Goal: Task Accomplishment & Management: Complete application form

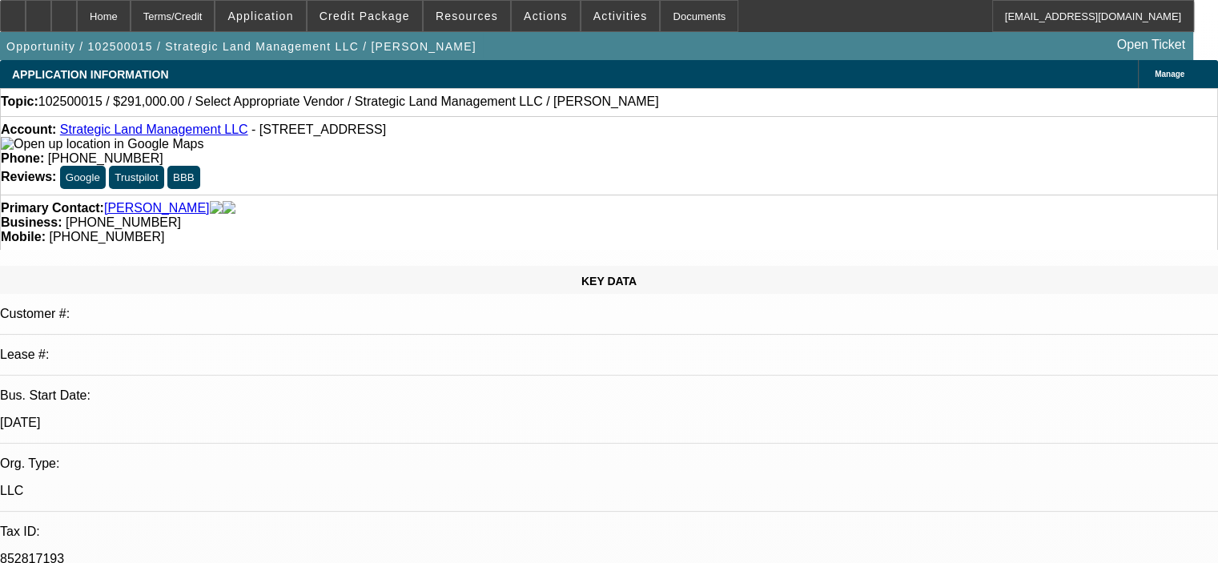
select select "0"
select select "2"
select select "0.1"
select select "4"
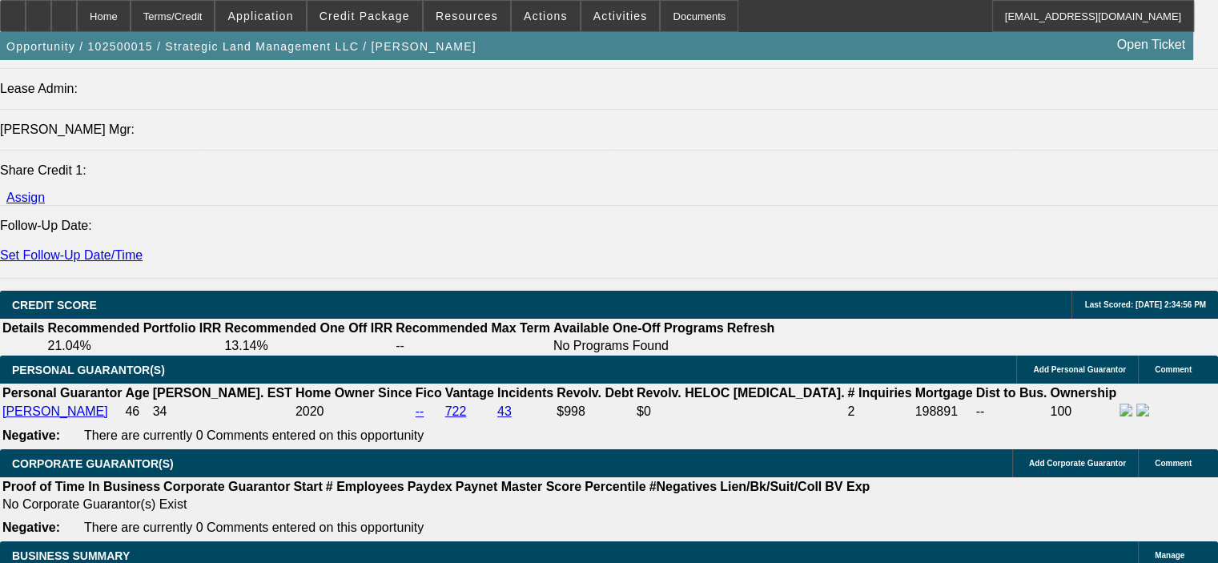
scroll to position [2082, 0]
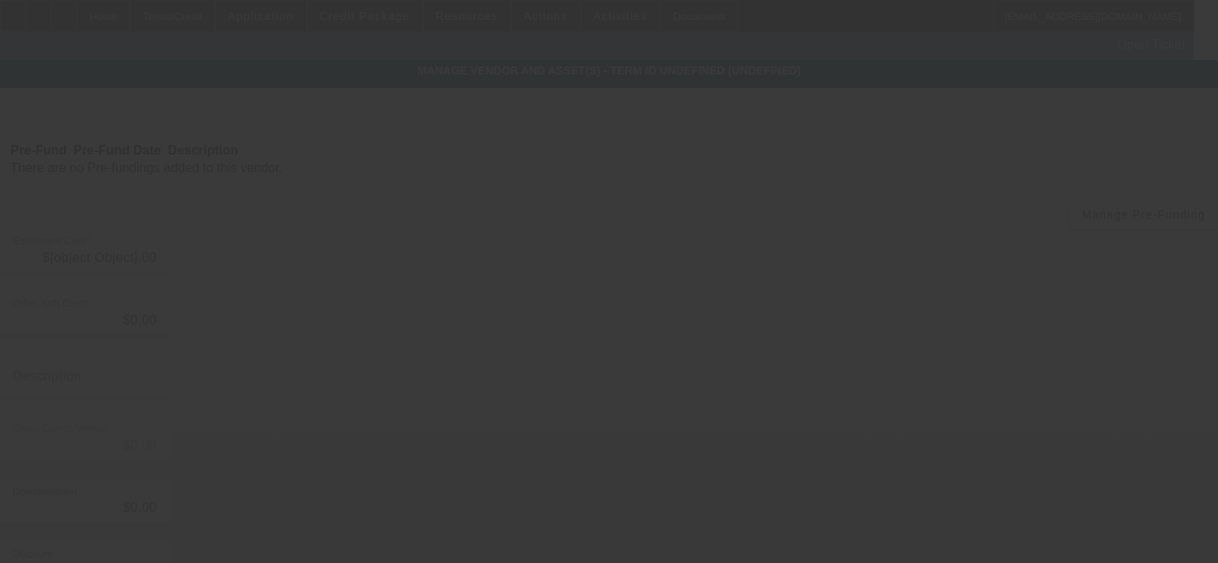
type input "$291,000.00"
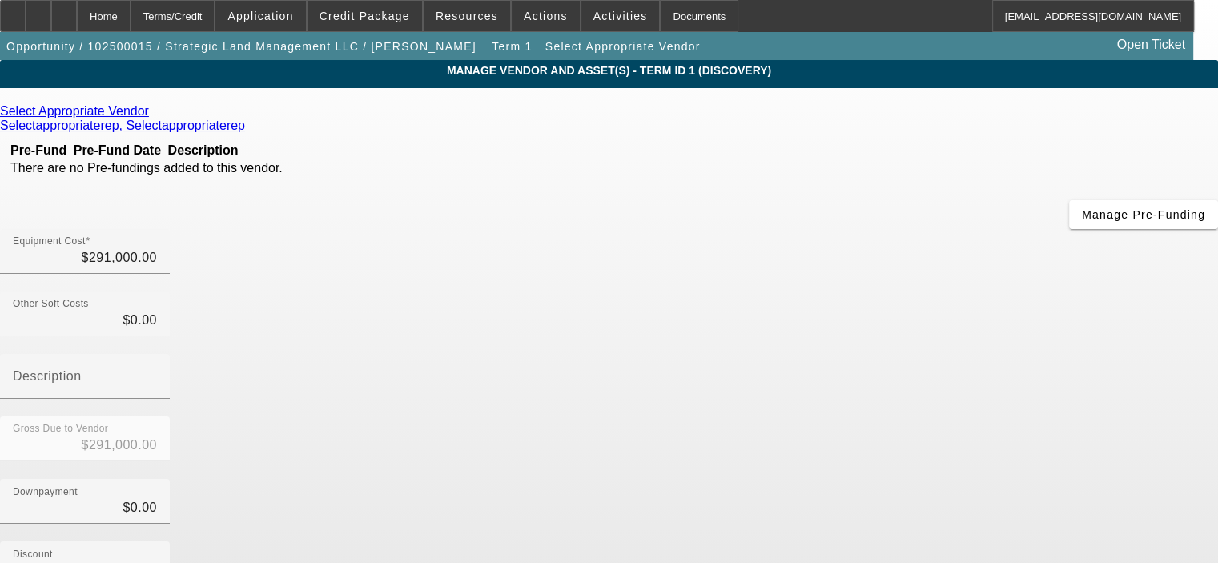
click at [153, 115] on link at bounding box center [151, 111] width 4 height 14
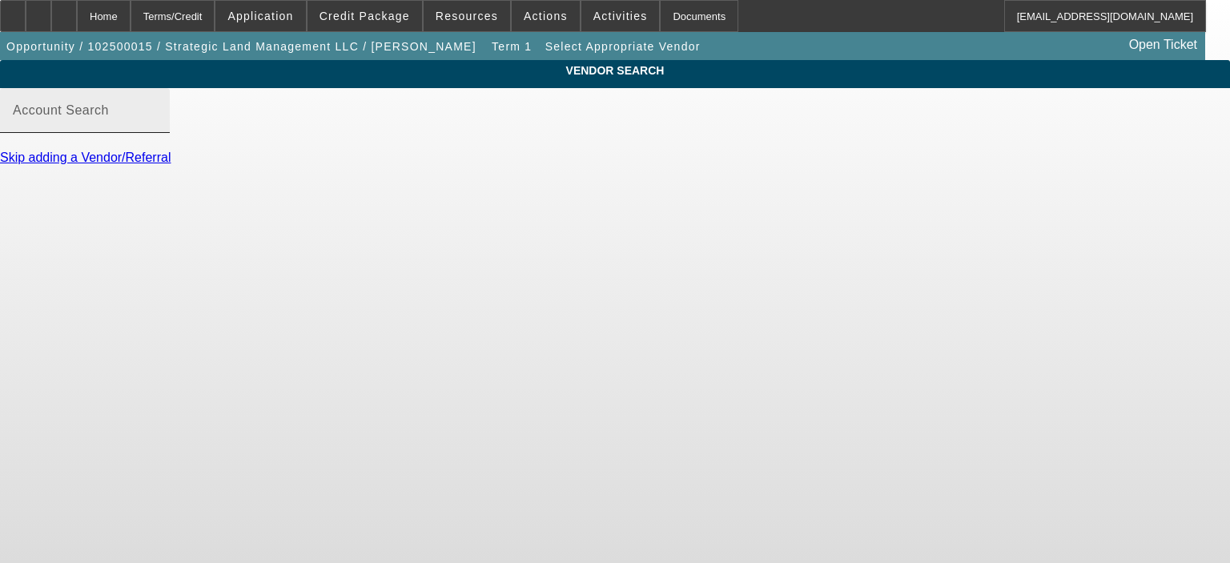
click at [157, 127] on input "Account Search" at bounding box center [85, 116] width 144 height 19
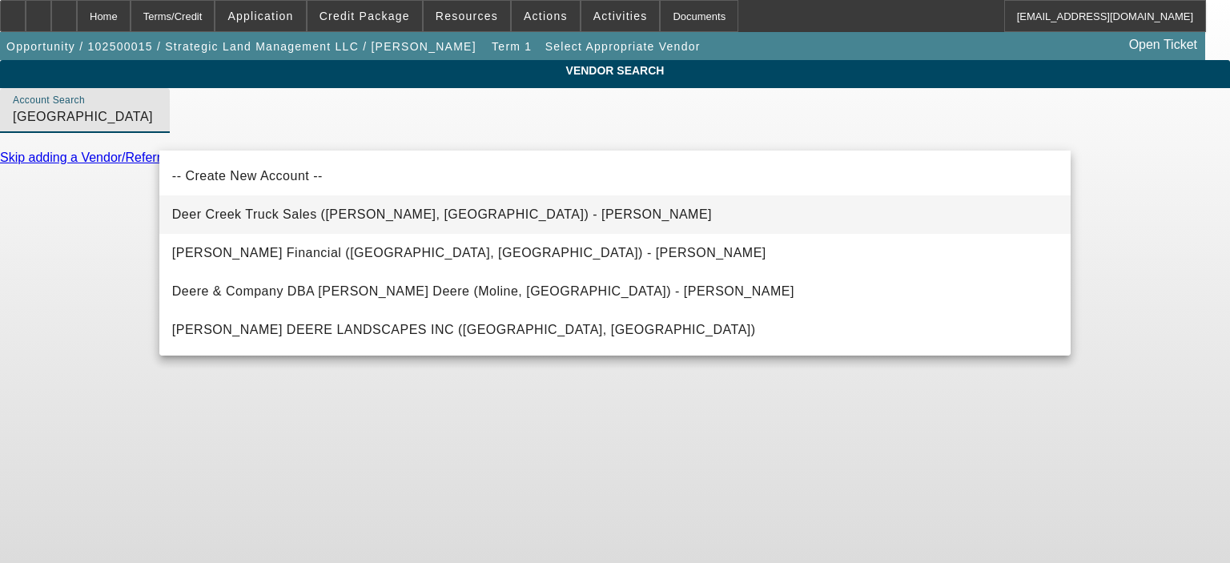
click at [294, 217] on span "Deer Creek Truck Sales ([PERSON_NAME], [GEOGRAPHIC_DATA]) - [PERSON_NAME]" at bounding box center [442, 214] width 540 height 14
type input "Deer Creek Truck Sales ([PERSON_NAME], [GEOGRAPHIC_DATA]) - [PERSON_NAME]"
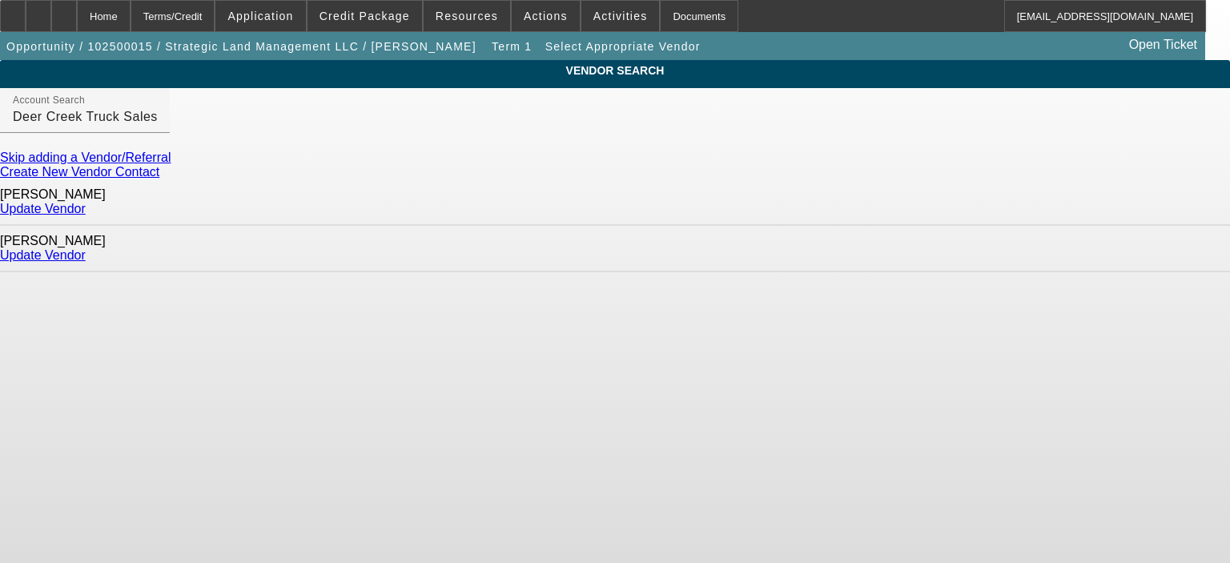
click at [86, 205] on link "Update Vendor" at bounding box center [43, 209] width 86 height 14
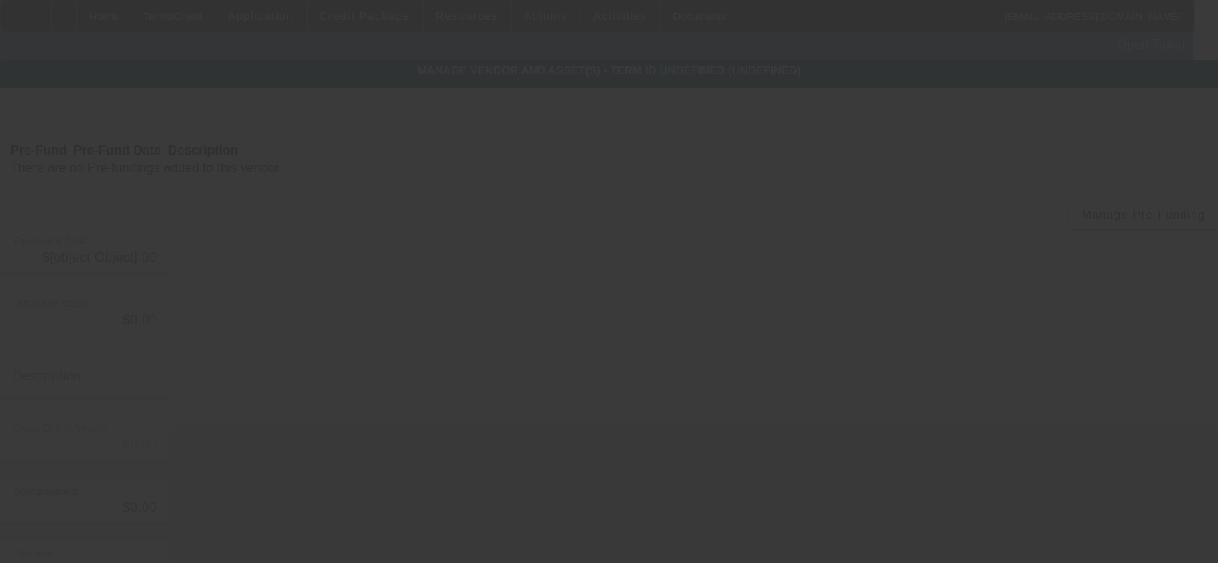
type input "$291,000.00"
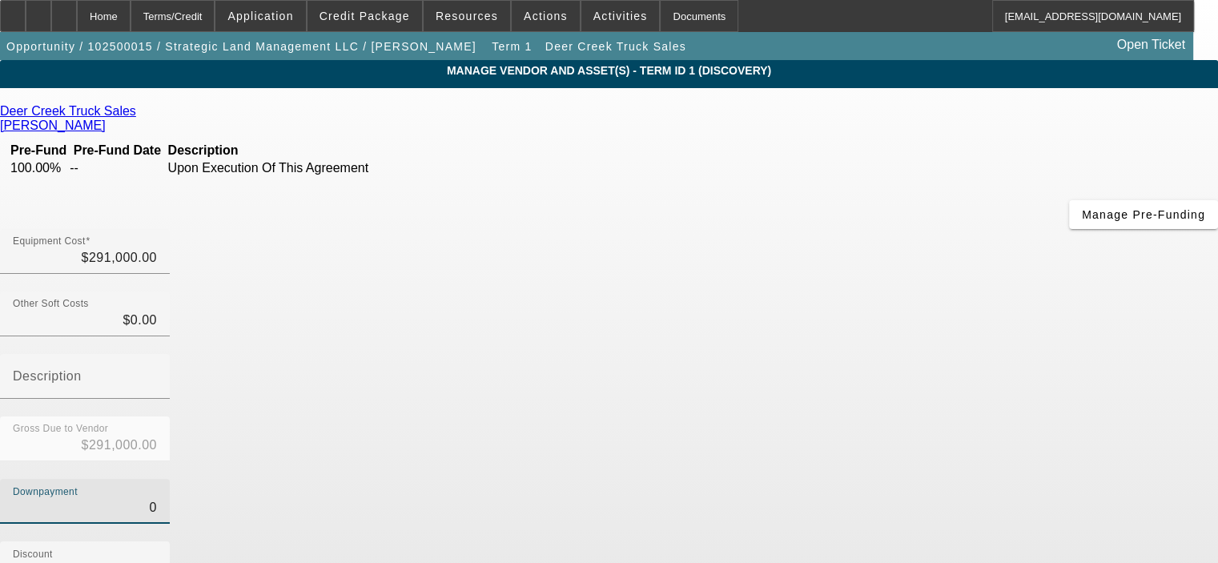
drag, startPoint x: 763, startPoint y: 327, endPoint x: 840, endPoint y: 328, distance: 76.9
click at [840, 479] on div "Downpayment 0" at bounding box center [609, 510] width 1218 height 62
type input "5"
type input "$5.00"
type input "$290,995.00"
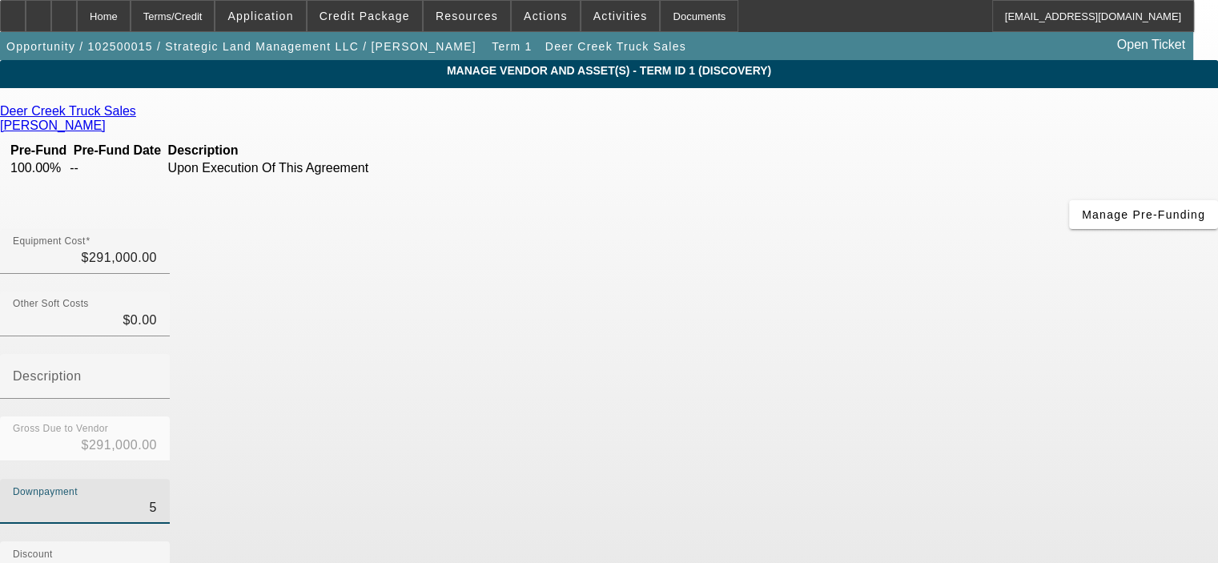
type input "50"
type input "$50.00"
type input "$290,950.00"
type input "500"
type input "$500.00"
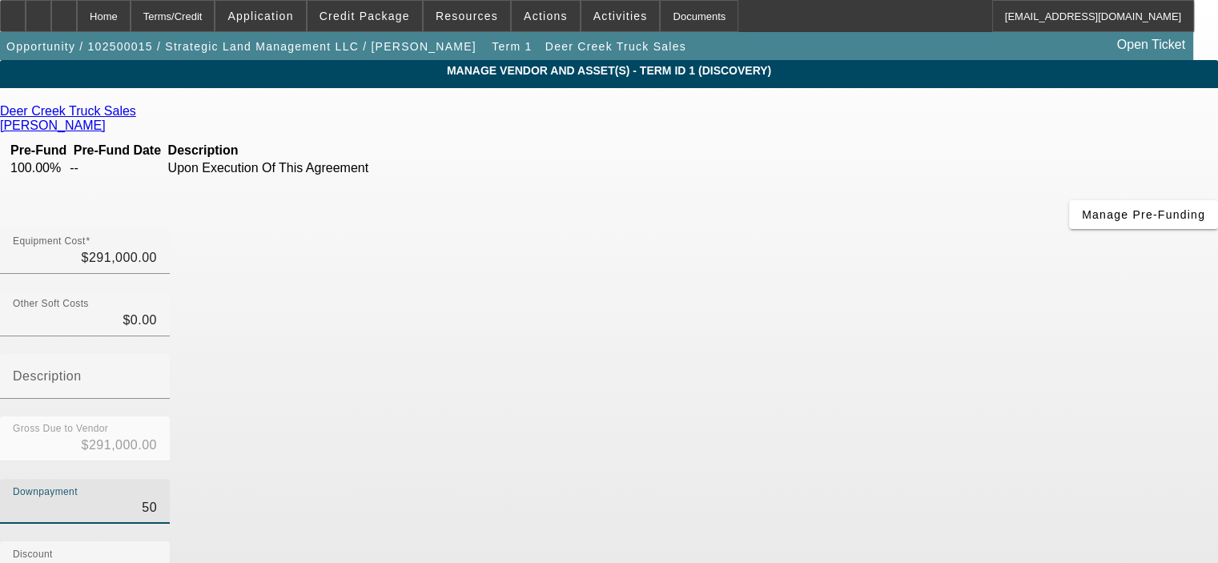
type input "$290,500.00"
type input "5000"
type input "$5,000.00"
type input "$286,000.00"
type input "$5,000.00"
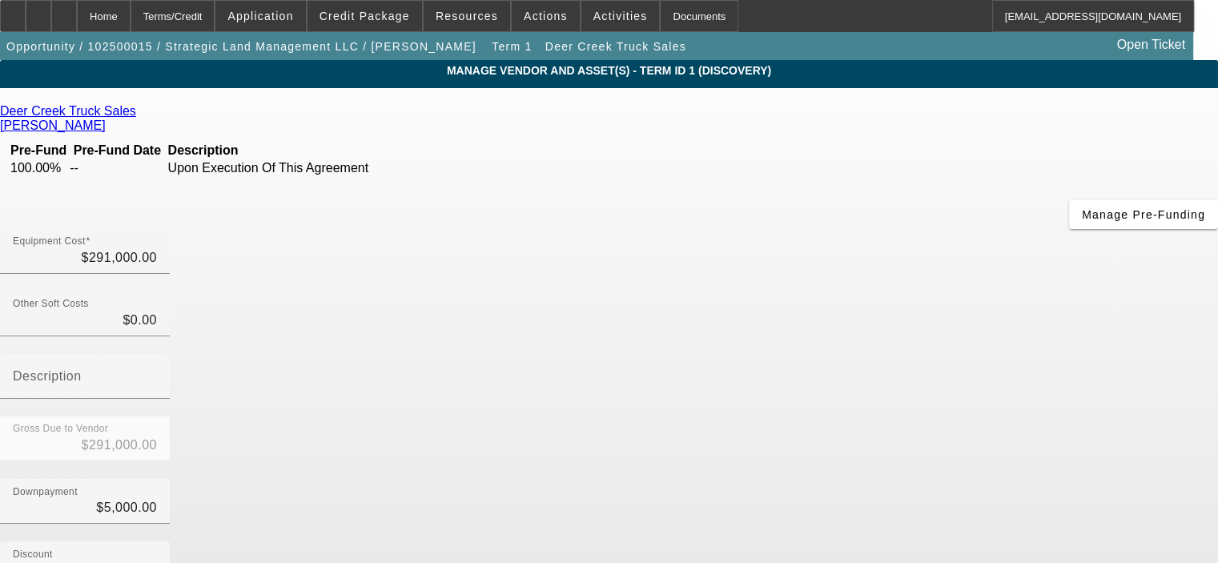
click at [852, 479] on div "Downpayment $5,000.00" at bounding box center [609, 510] width 1218 height 62
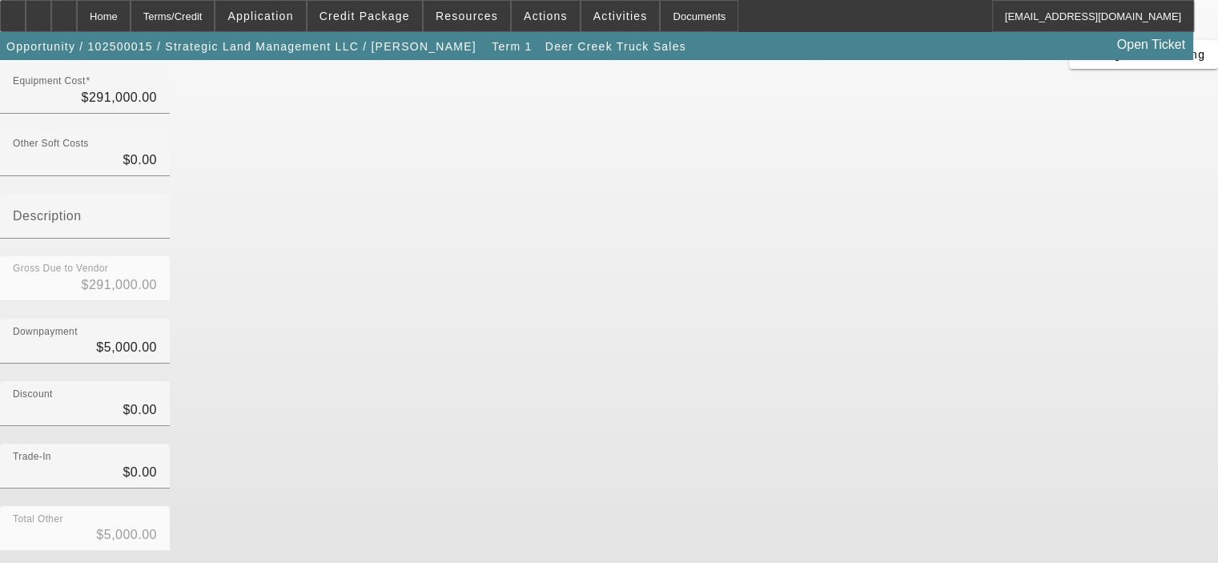
scroll to position [177, 0]
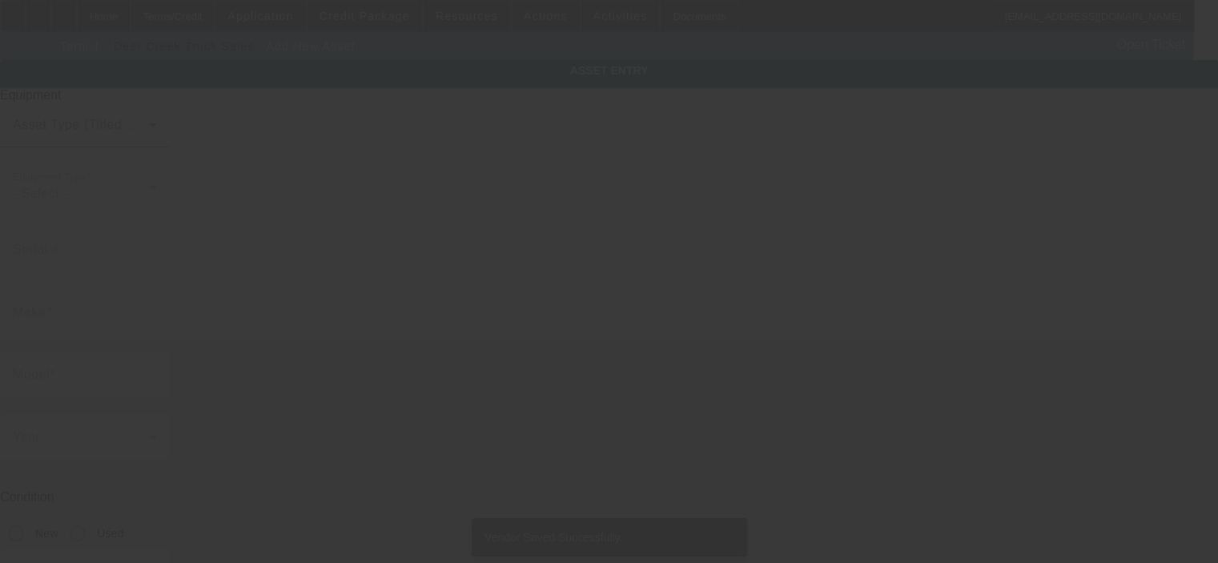
type input "[STREET_ADDRESS]"
type input "Cataula"
type input "31804"
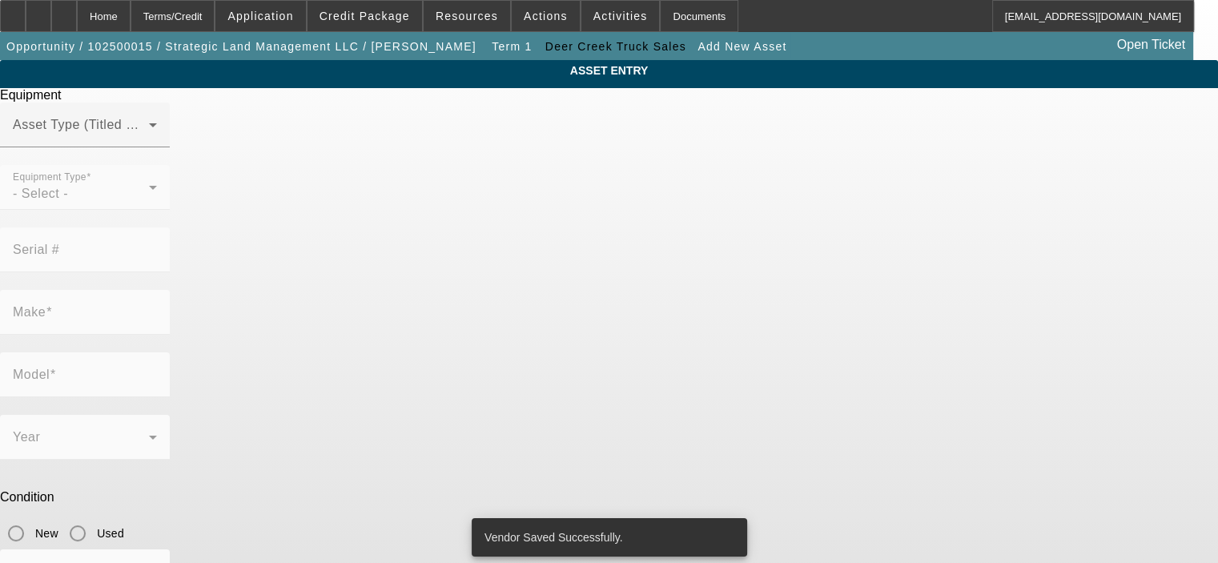
click at [170, 221] on mat-form-field "Equipment Type - Select -" at bounding box center [85, 196] width 170 height 62
click at [209, 131] on mat-label "Asset Type (Titled or Non-Titled)" at bounding box center [111, 125] width 196 height 14
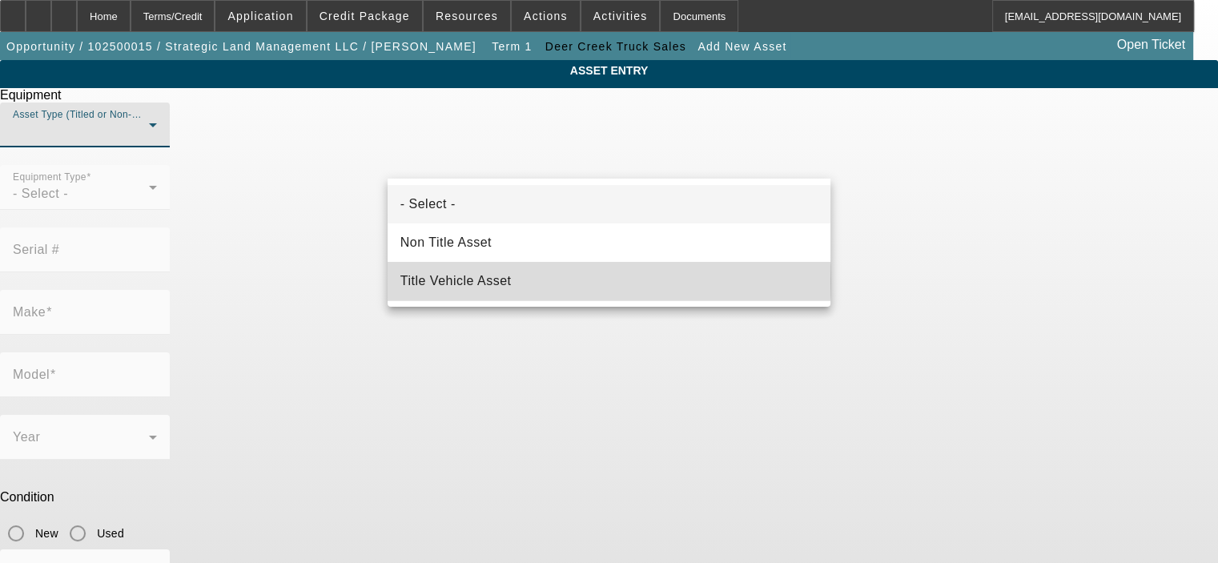
click at [528, 280] on mat-option "Title Vehicle Asset" at bounding box center [609, 281] width 443 height 38
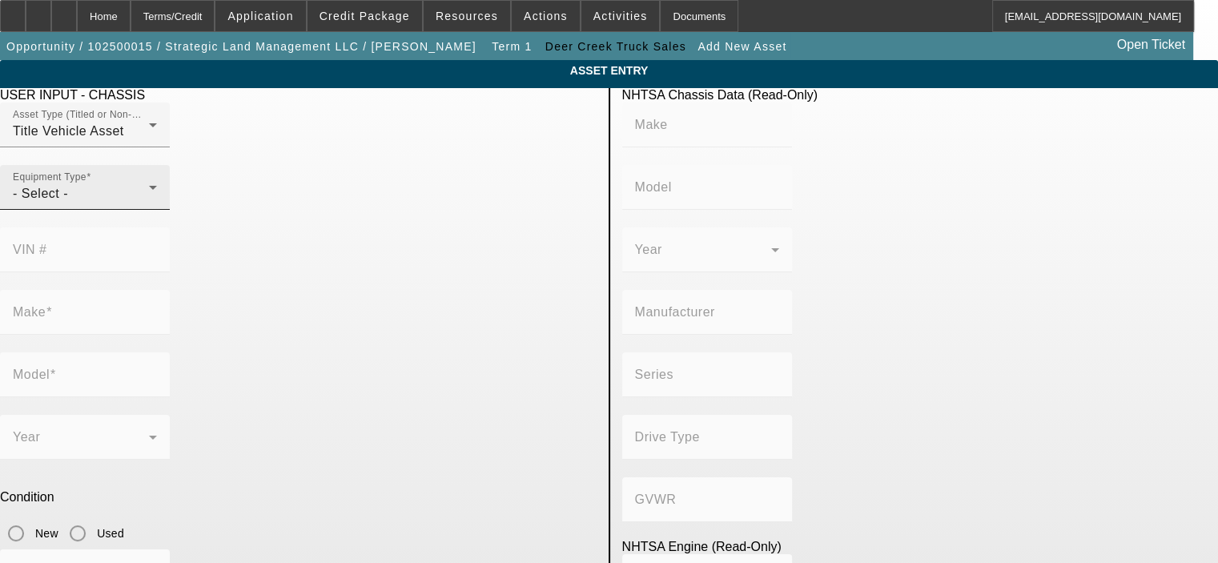
click at [170, 210] on div "Equipment Type - Select -" at bounding box center [85, 187] width 170 height 45
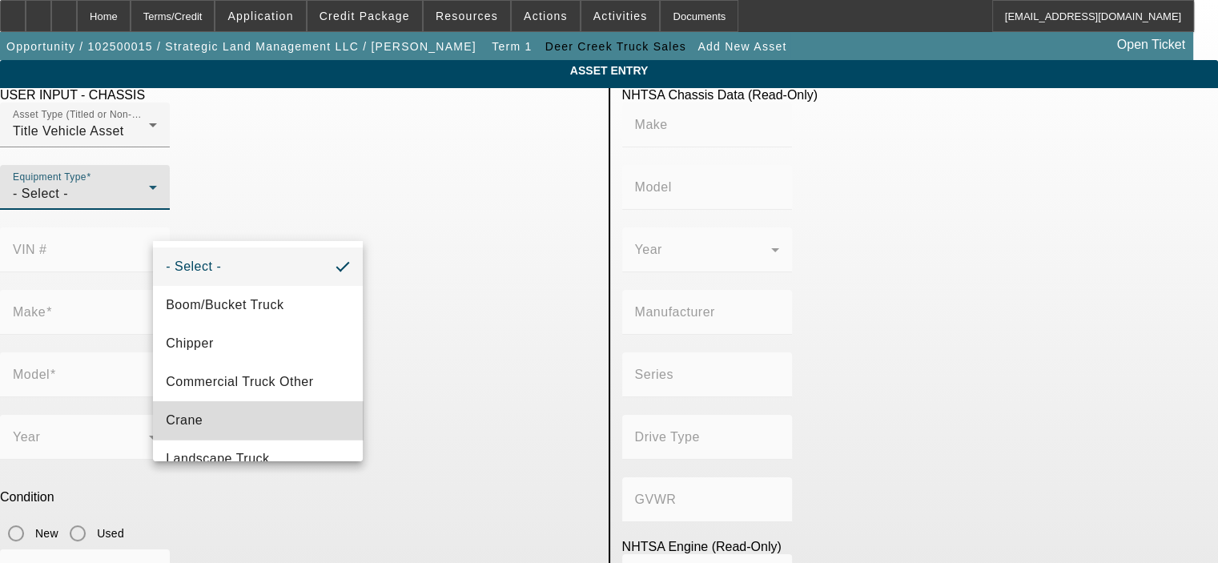
click at [268, 409] on mat-option "Crane" at bounding box center [258, 420] width 210 height 38
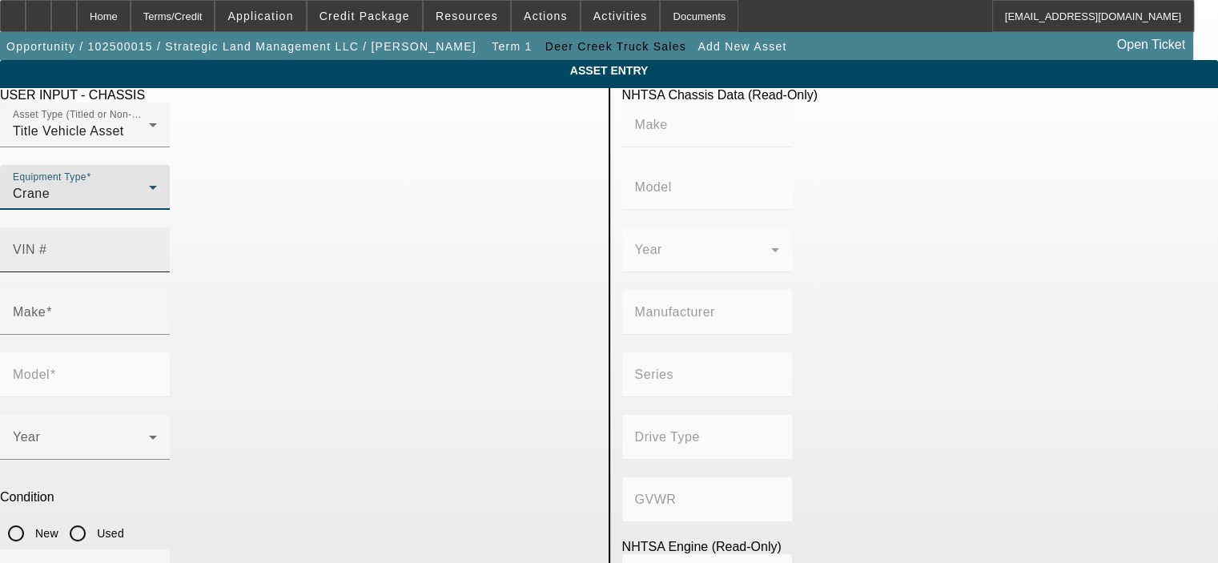
click at [47, 243] on mat-label "VIN #" at bounding box center [30, 250] width 34 height 14
click at [157, 247] on input "VIN #" at bounding box center [85, 256] width 144 height 19
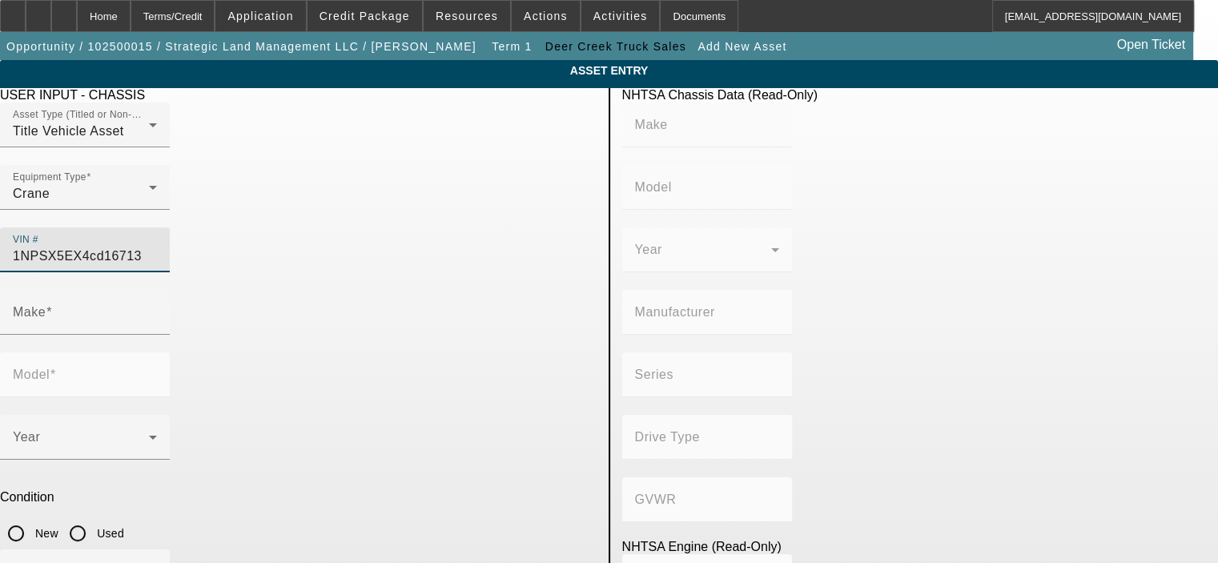
type input "1NPSX5EX4cd167135"
type input "PETERBILT"
type input "365"
type input "PETERBILT MOTORS COMPANY"
type input "Other"
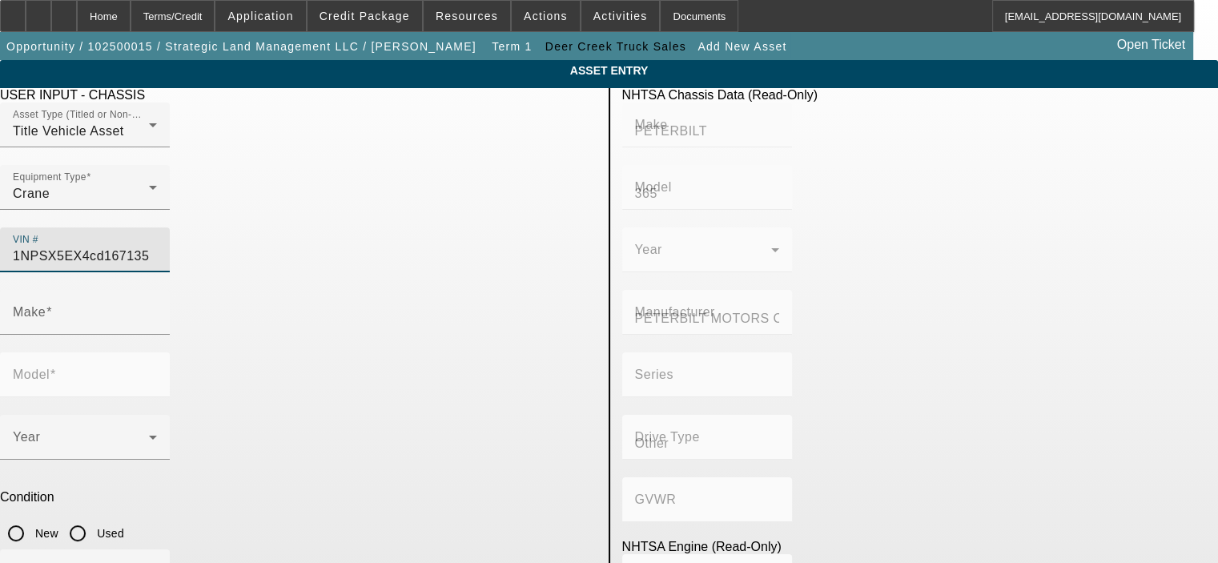
type input "Class 8: 33,001 lb and above (14,969 kg and above)"
type input "ISL"
type input "6"
type input "Diesel"
type input "543.11132244311"
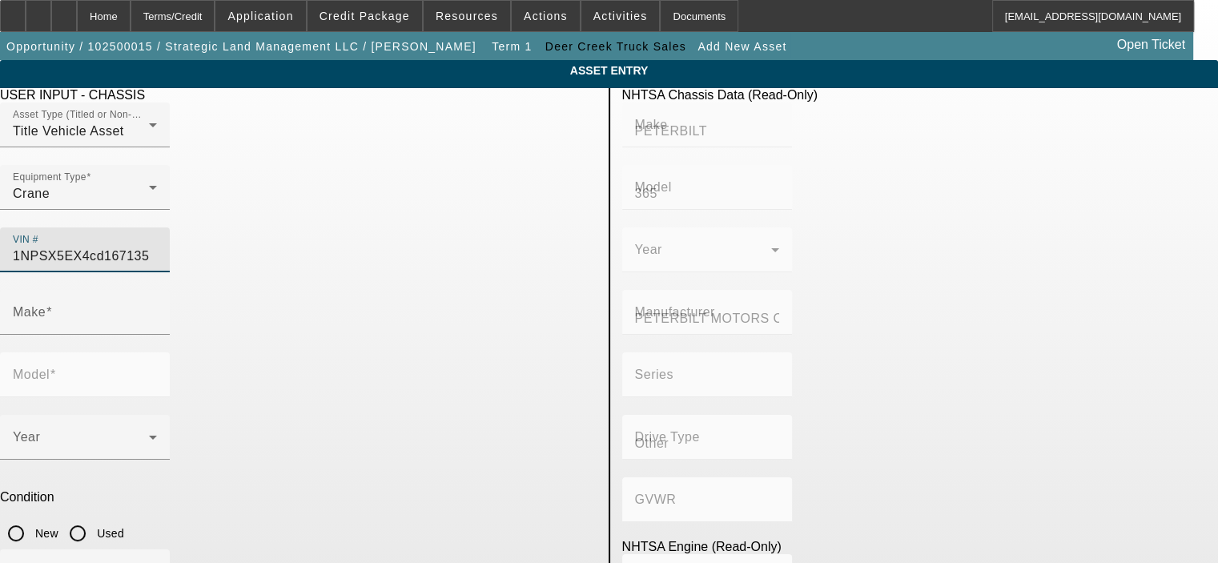
type input "8.9"
type input "PETERBILT"
type input "365"
type input "[US_VEHICLE_IDENTIFICATION_NUMBER]"
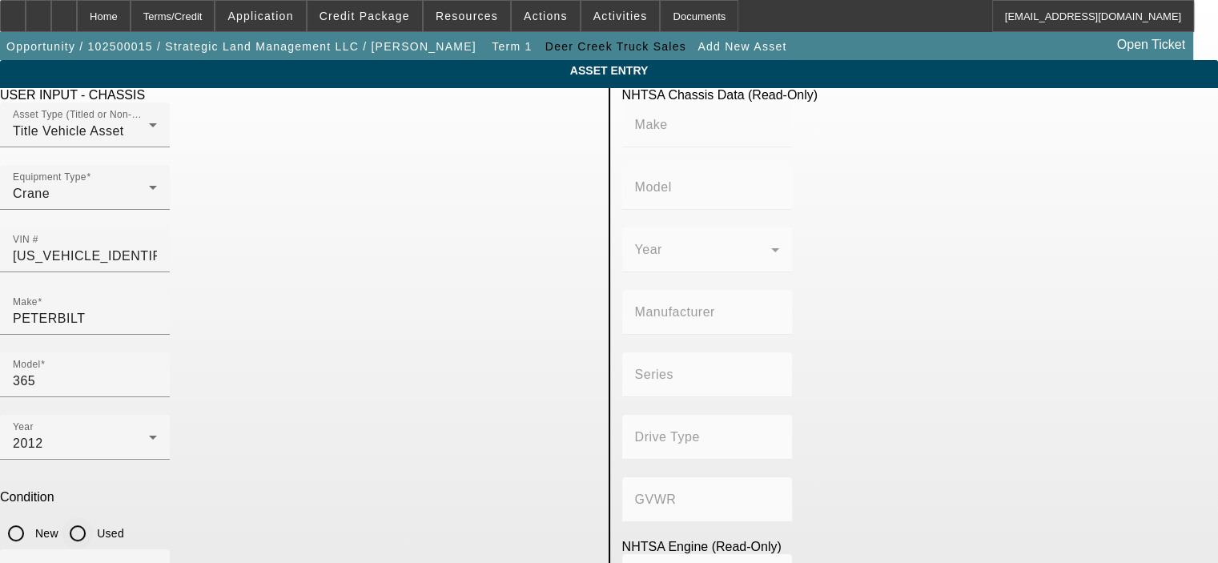
click at [94, 517] on input "Used" at bounding box center [78, 533] width 32 height 32
radio input "true"
type input "PETERBILT"
type input "365"
type input "PETERBILT MOTORS COMPANY"
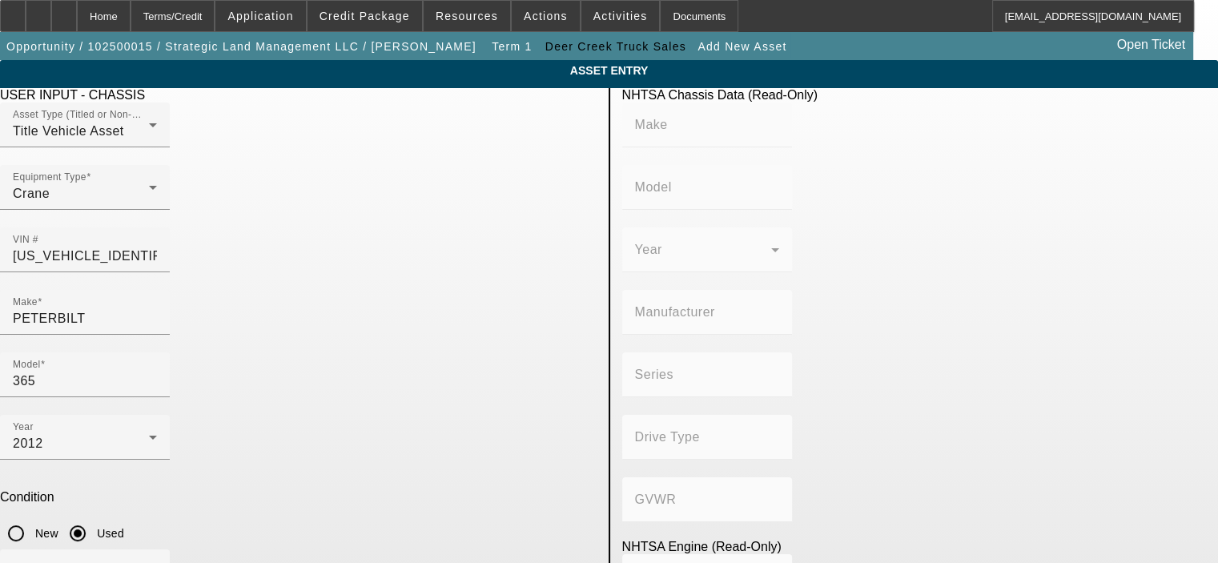
type input "Other"
type input "Class 8: 33,001 lb and above (14,969 kg and above)"
type input "ISL"
type input "6"
type input "Diesel"
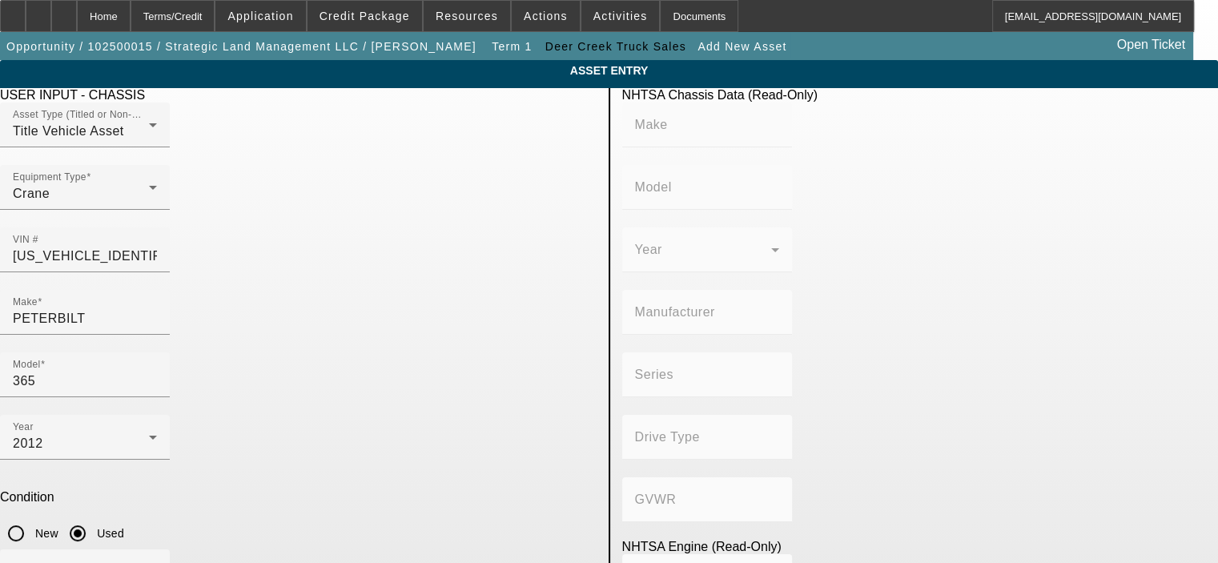
type input "543.11132244311"
type input "8.9"
type input "35000"
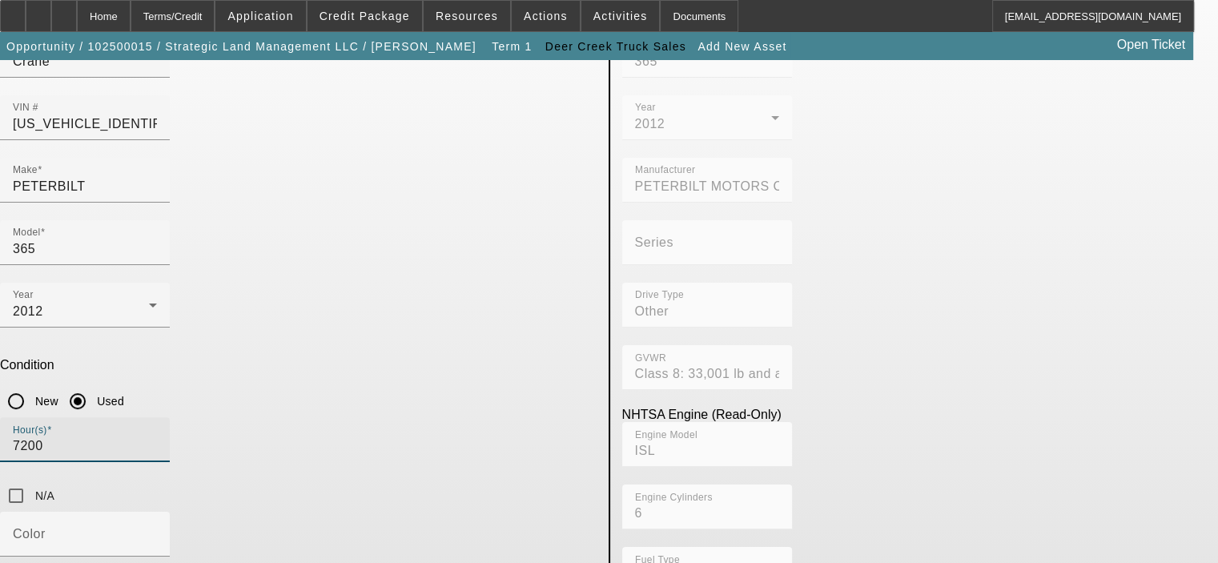
scroll to position [160, 0]
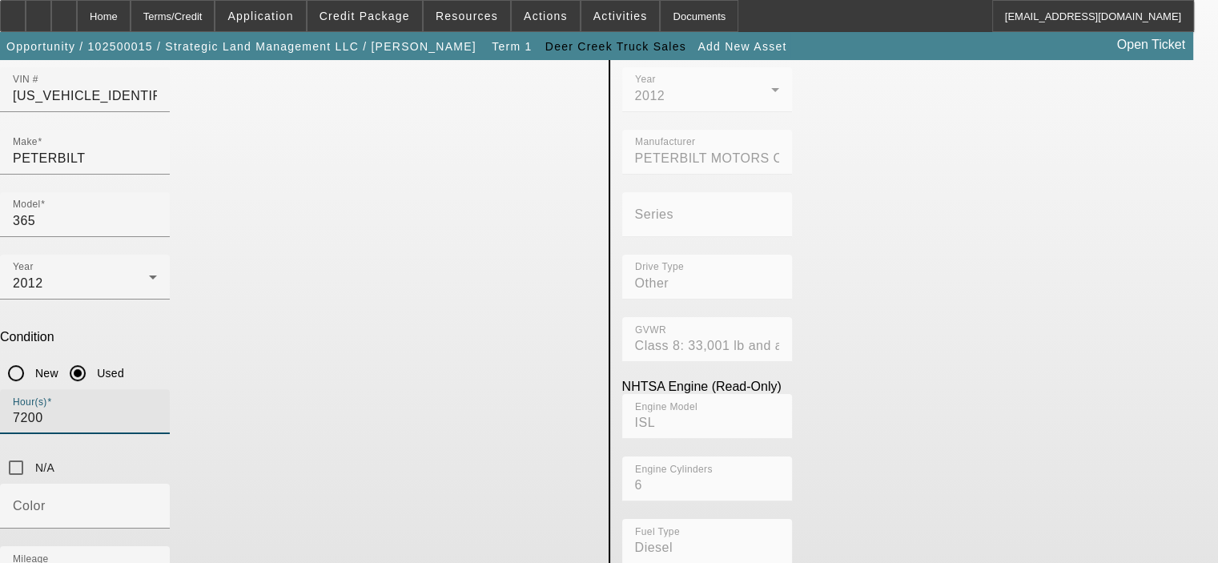
type input "7200"
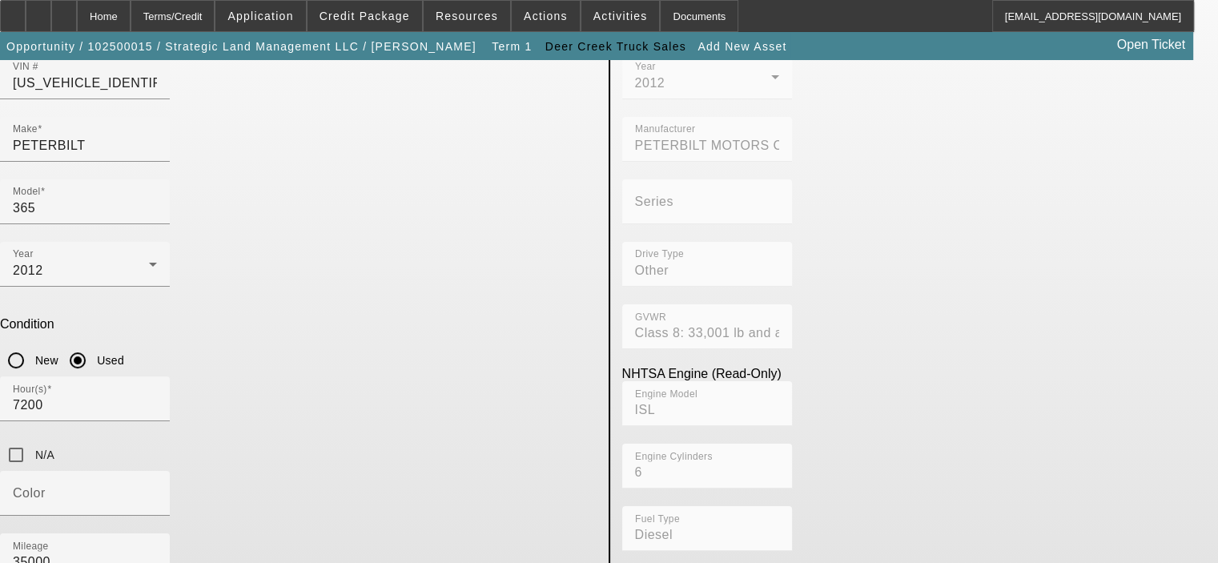
scroll to position [193, 0]
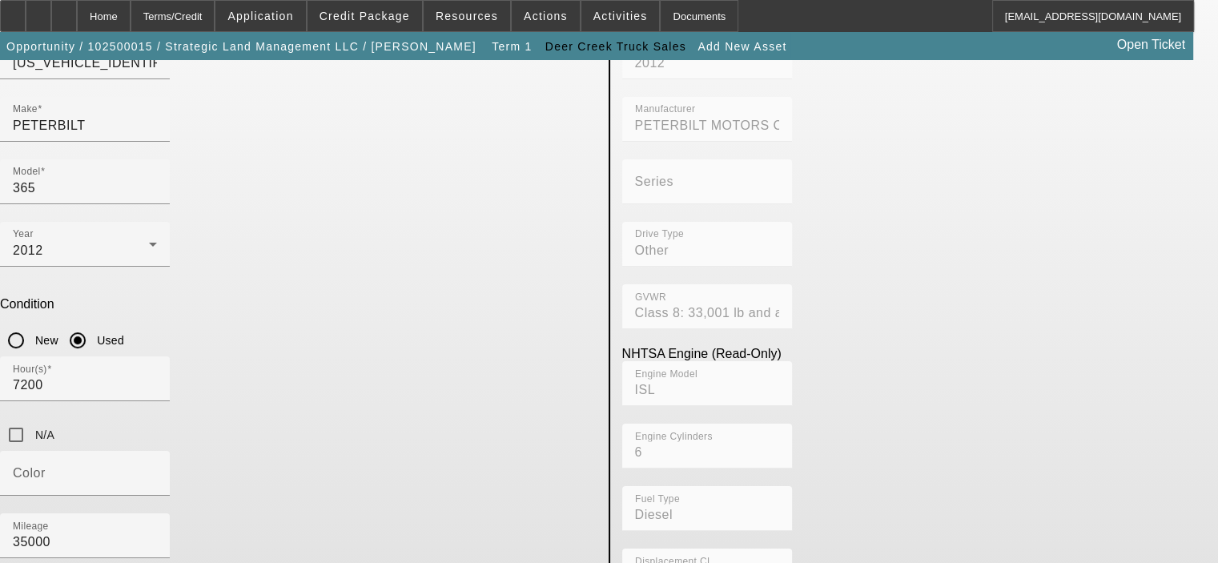
type textarea "450HP Cummins with only 7K miles (new engine at 28K miles), 8LL Trans, Rear Tri…"
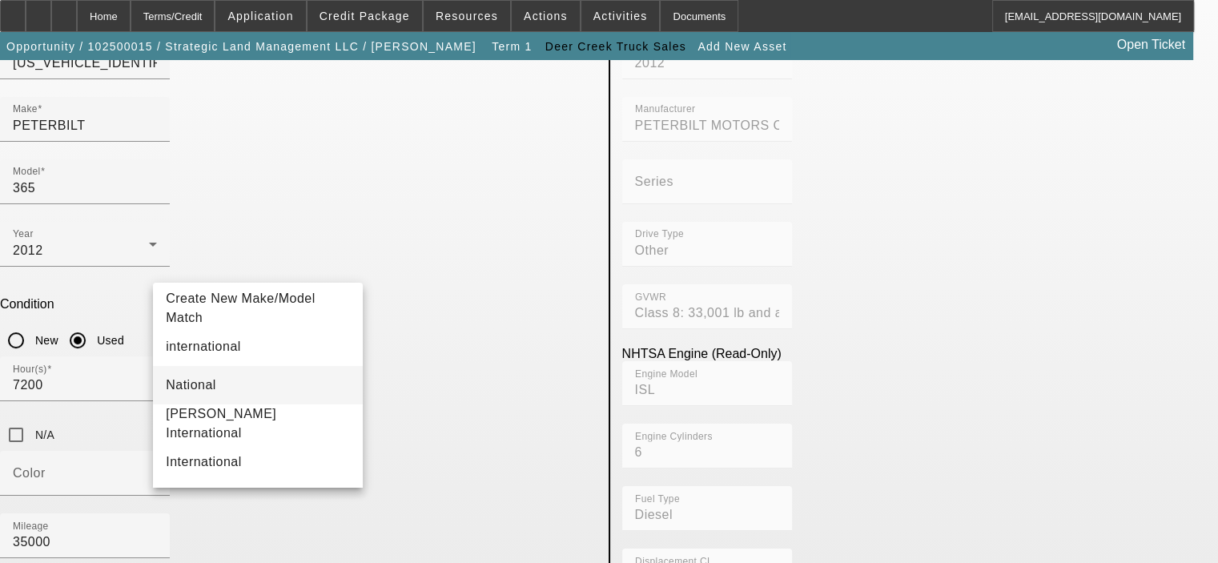
click at [235, 389] on mat-option "National" at bounding box center [258, 385] width 210 height 38
type input "National"
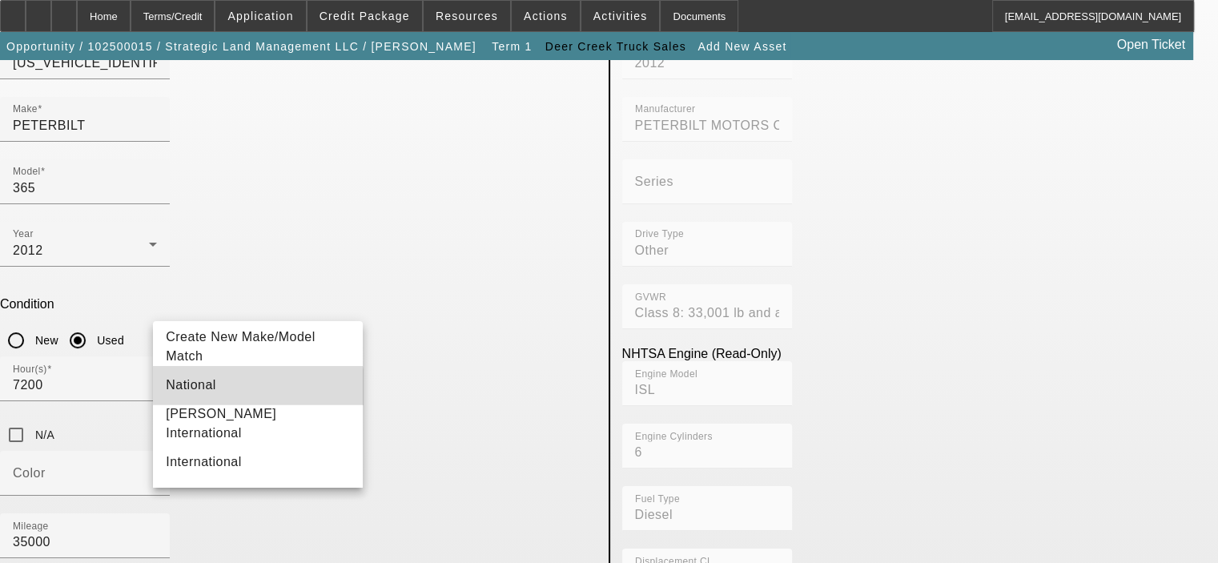
click at [234, 395] on mat-option "National" at bounding box center [258, 385] width 210 height 38
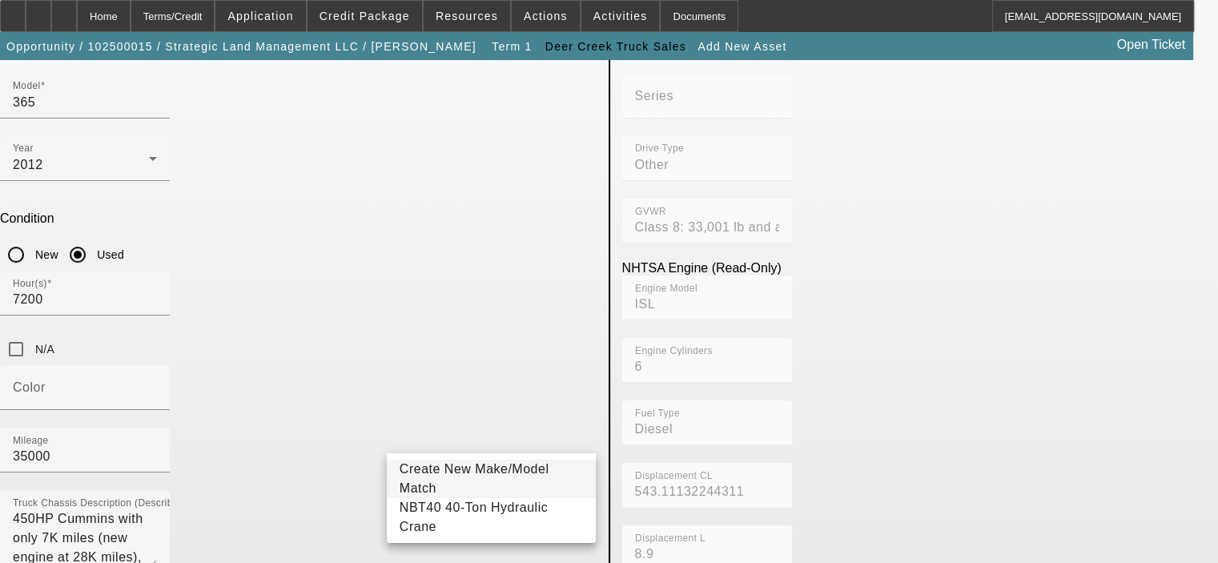
scroll to position [353, 0]
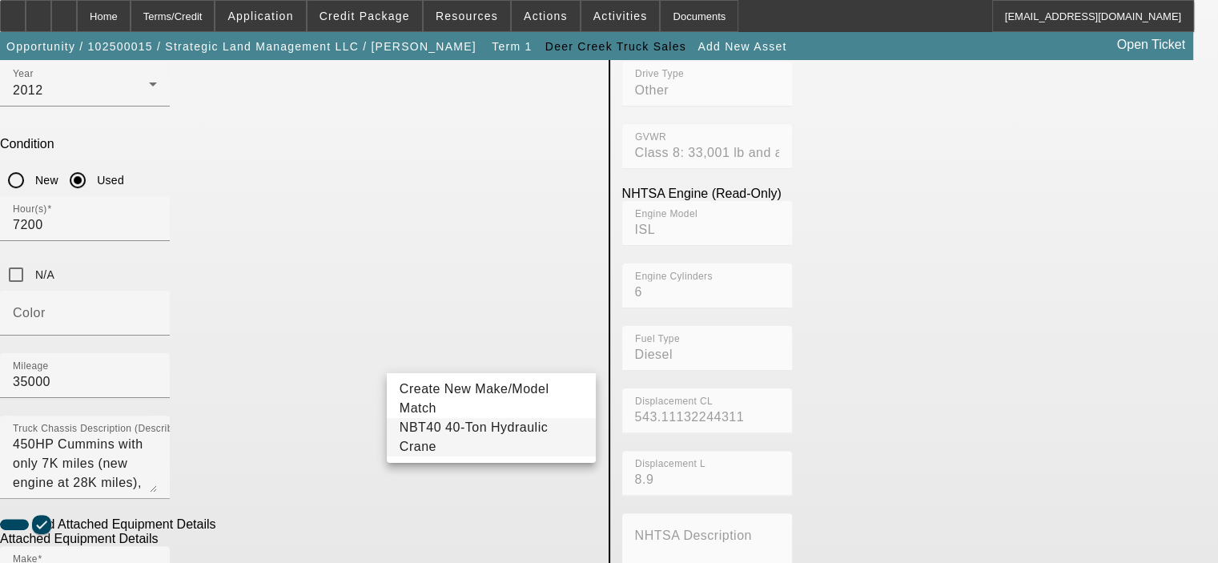
click at [516, 438] on span "NBT40 40-Ton Hydraulic Crane" at bounding box center [474, 436] width 148 height 33
type input "NBT40 40-Ton Hydraulic Crane"
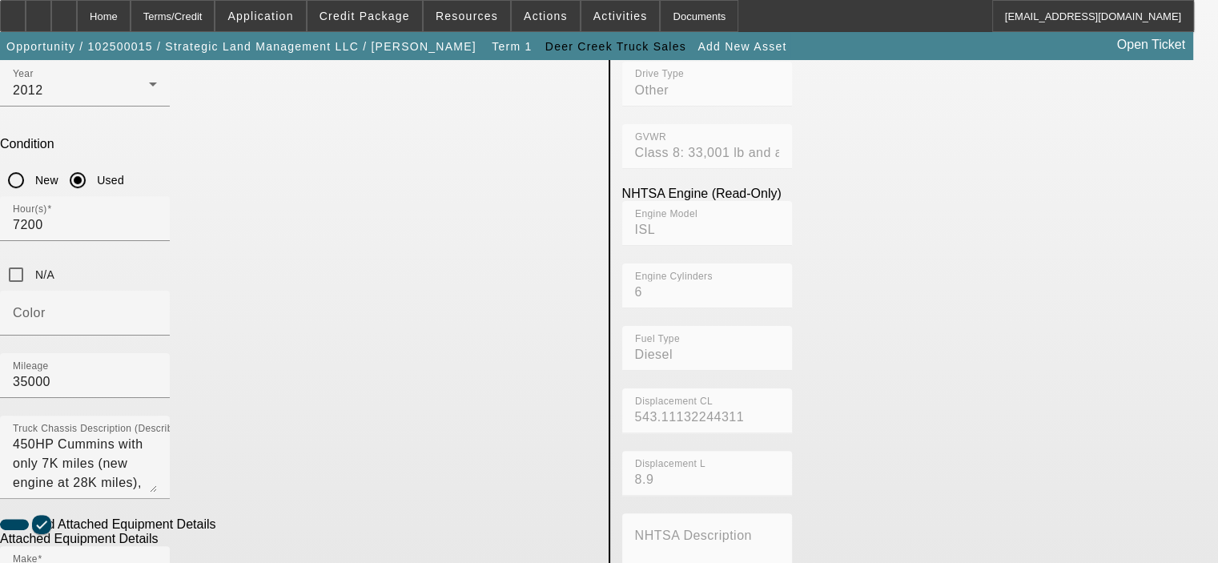
radio input "true"
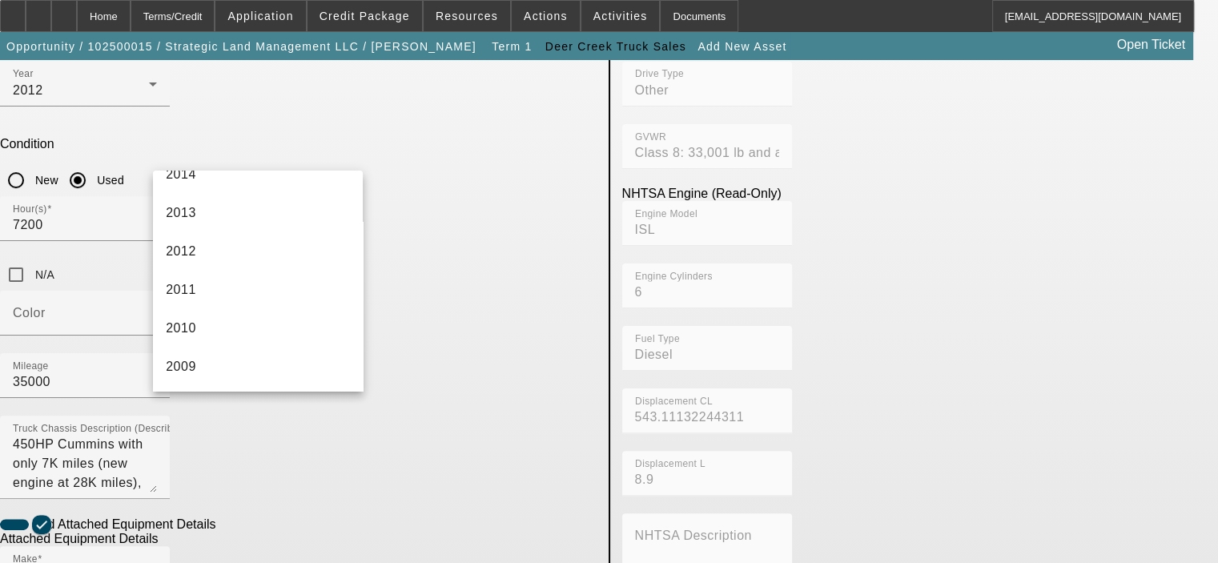
scroll to position [561, 0]
click at [224, 249] on mat-option "2012" at bounding box center [258, 250] width 210 height 38
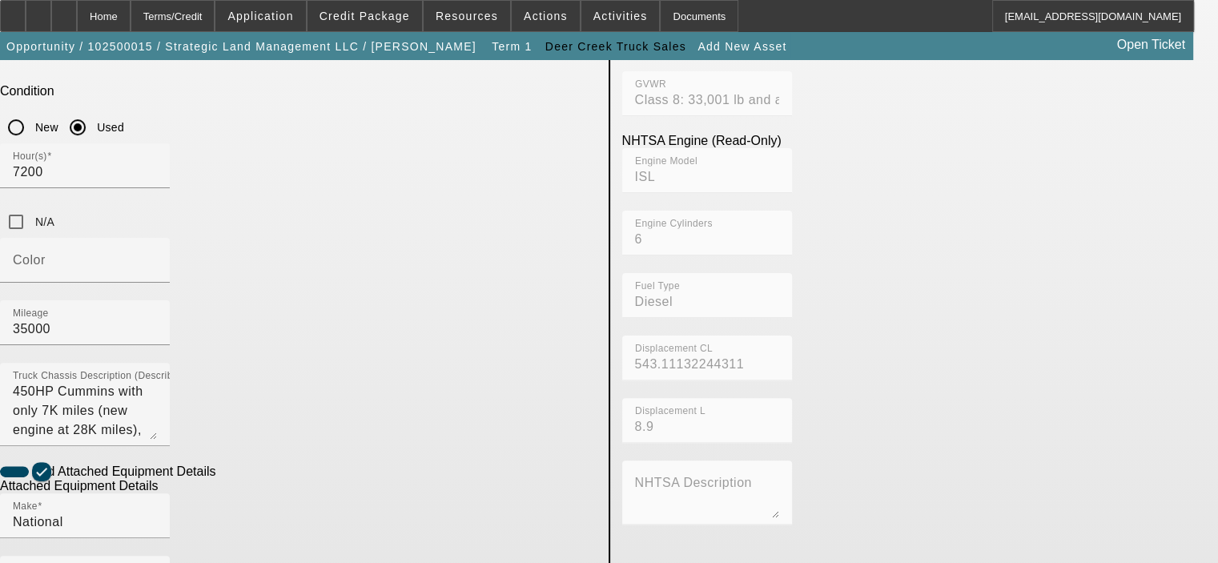
scroll to position [433, 0]
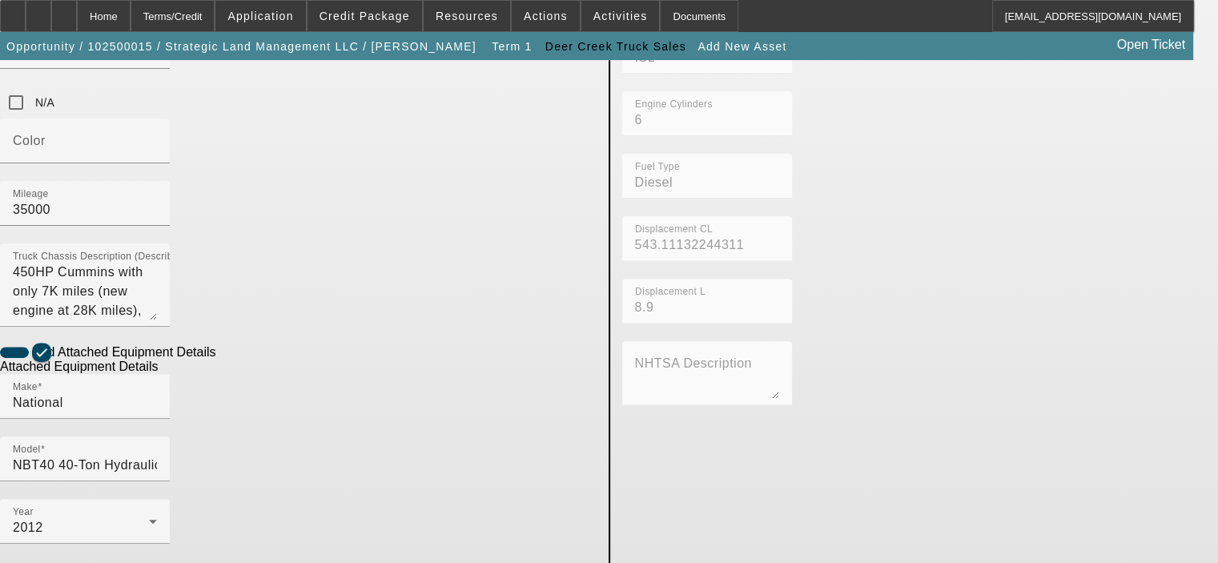
scroll to position [526, 0]
type textarea "40 Ton, 142' Boom, Crane"
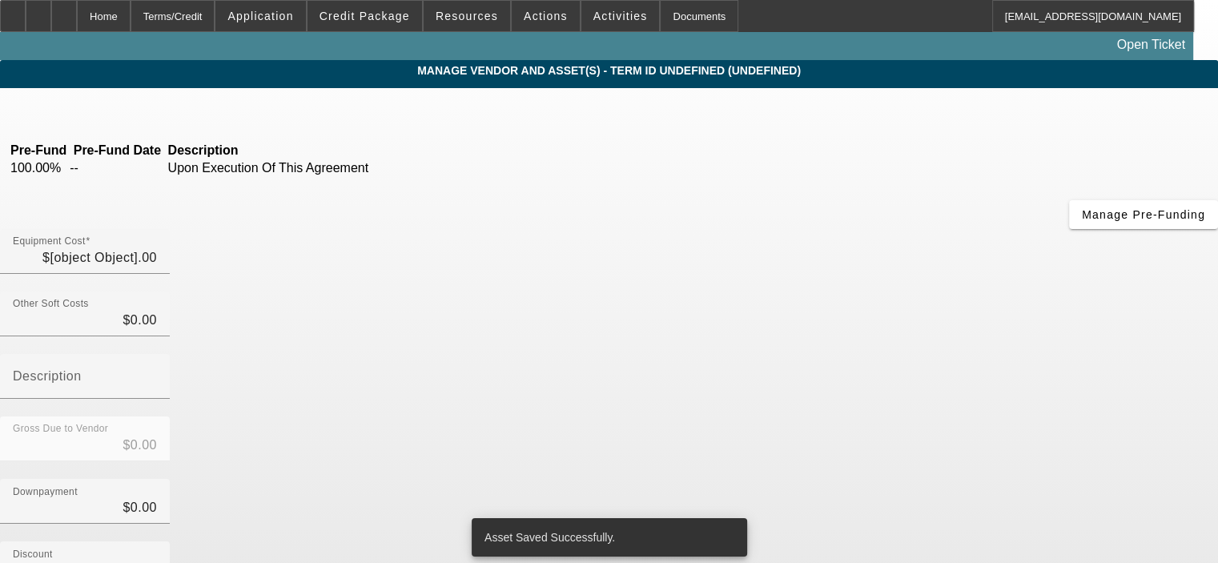
type input "$291,000.00"
type input "$5,000.00"
type input "$286,000.00"
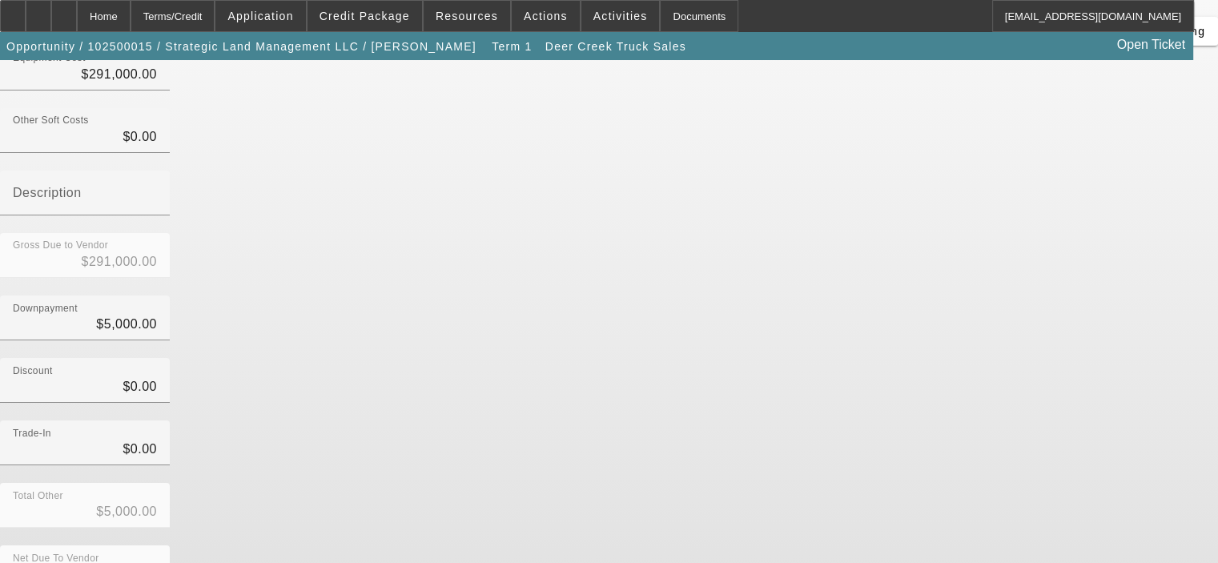
scroll to position [103, 0]
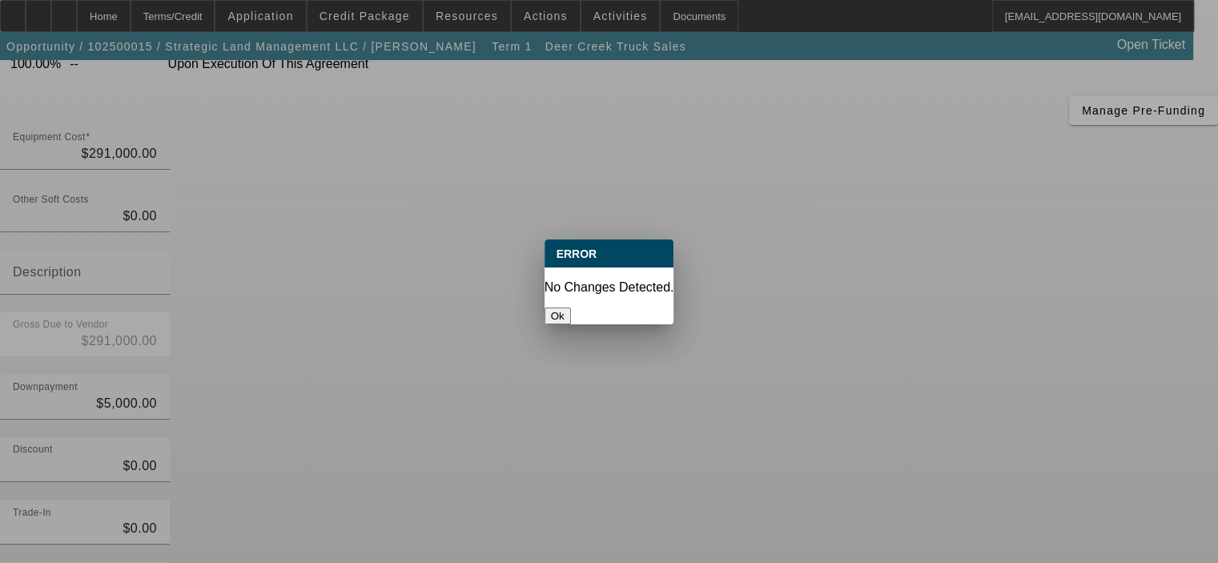
scroll to position [0, 0]
click at [571, 307] on button "Ok" at bounding box center [557, 315] width 26 height 17
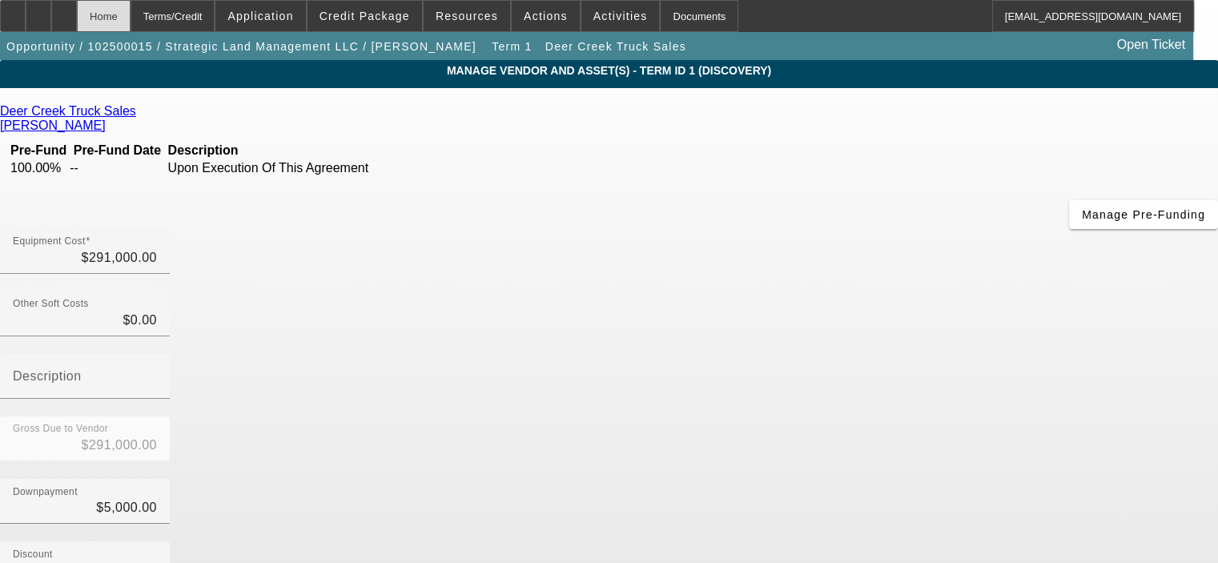
click at [131, 20] on div "Home" at bounding box center [104, 16] width 54 height 32
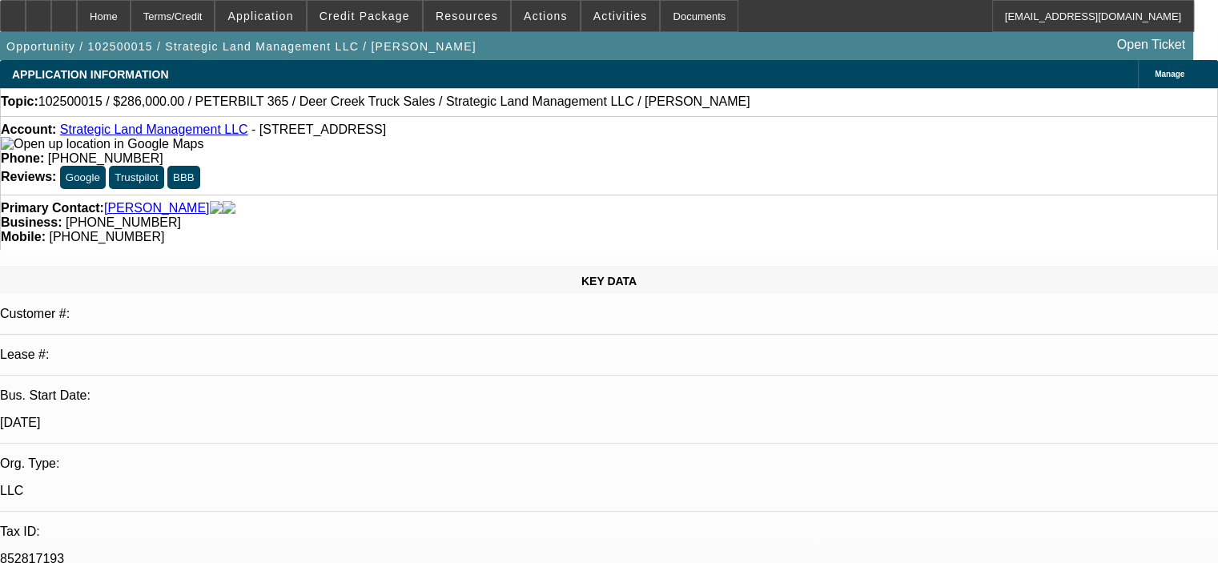
select select "0"
select select "2"
select select "0.1"
select select "4"
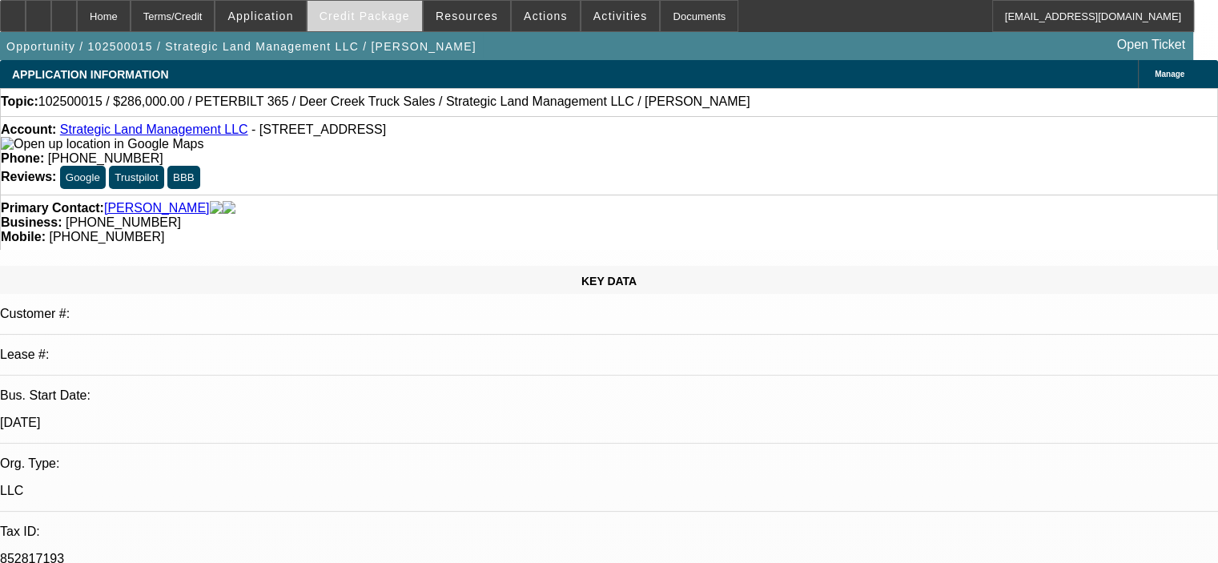
click at [381, 15] on span "Credit Package" at bounding box center [364, 16] width 90 height 13
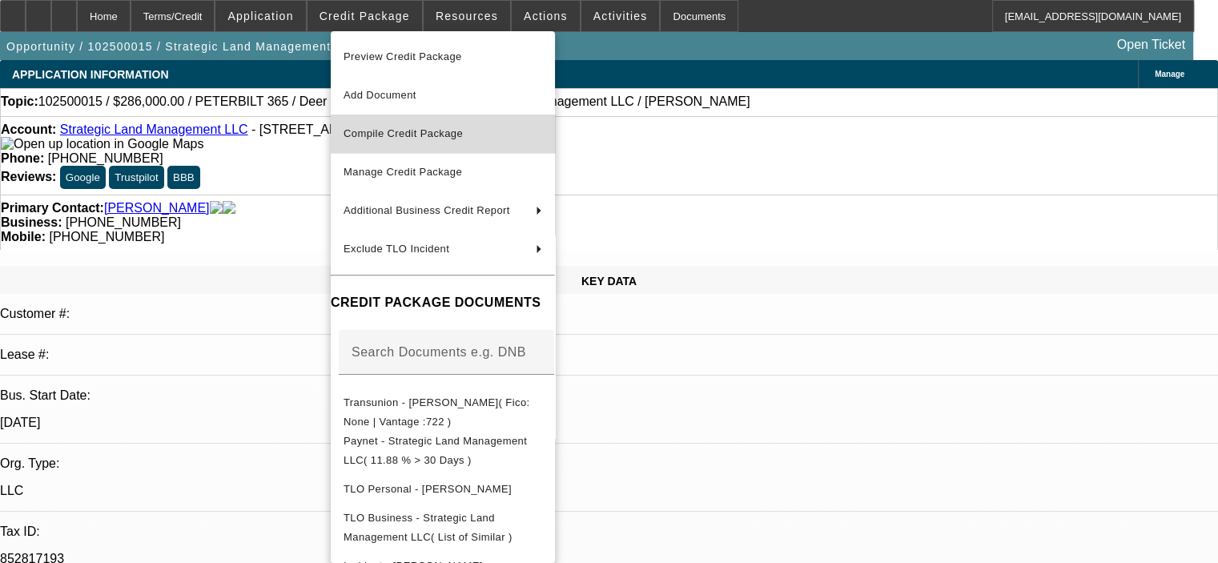
click at [395, 142] on span "Compile Credit Package" at bounding box center [443, 133] width 199 height 19
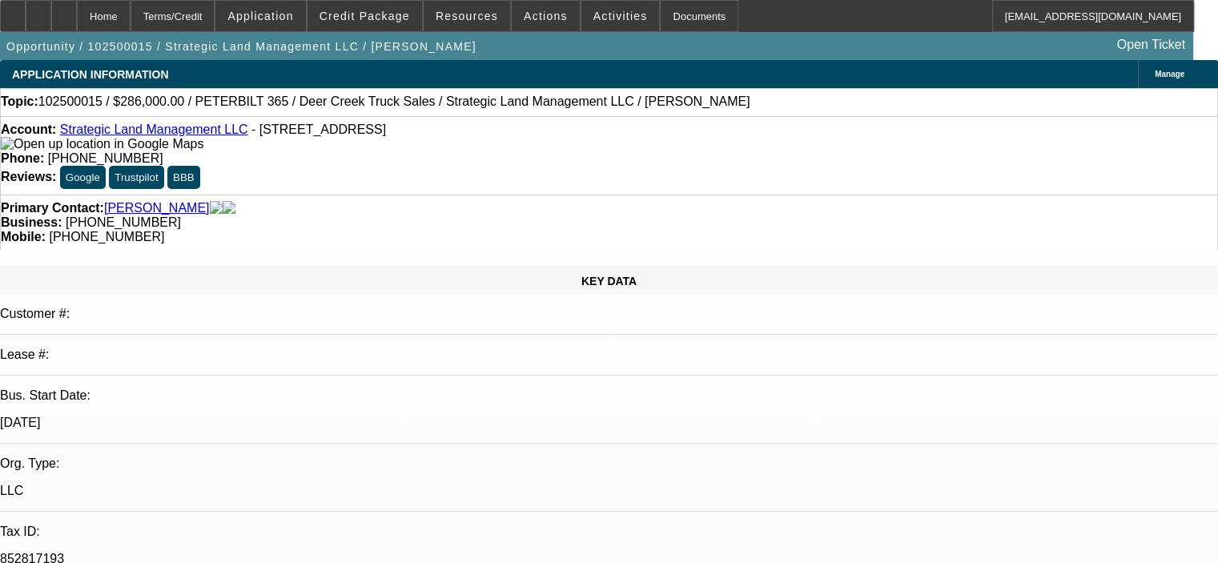
select select "0"
select select "2"
select select "0.1"
select select "4"
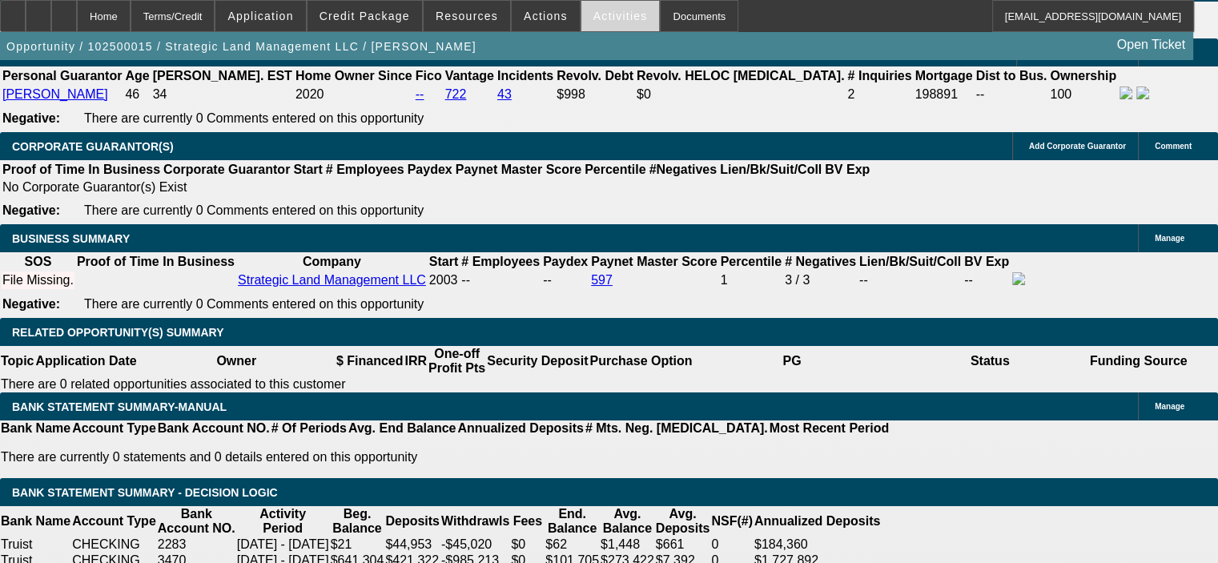
scroll to position [2345, 0]
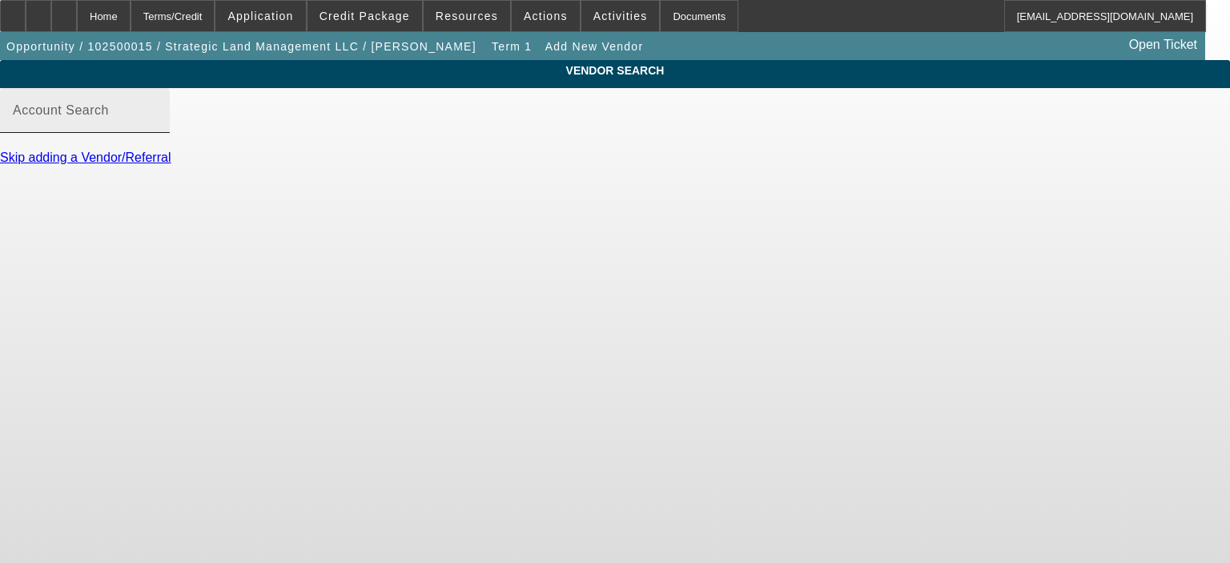
click at [157, 127] on input "Account Search" at bounding box center [85, 116] width 144 height 19
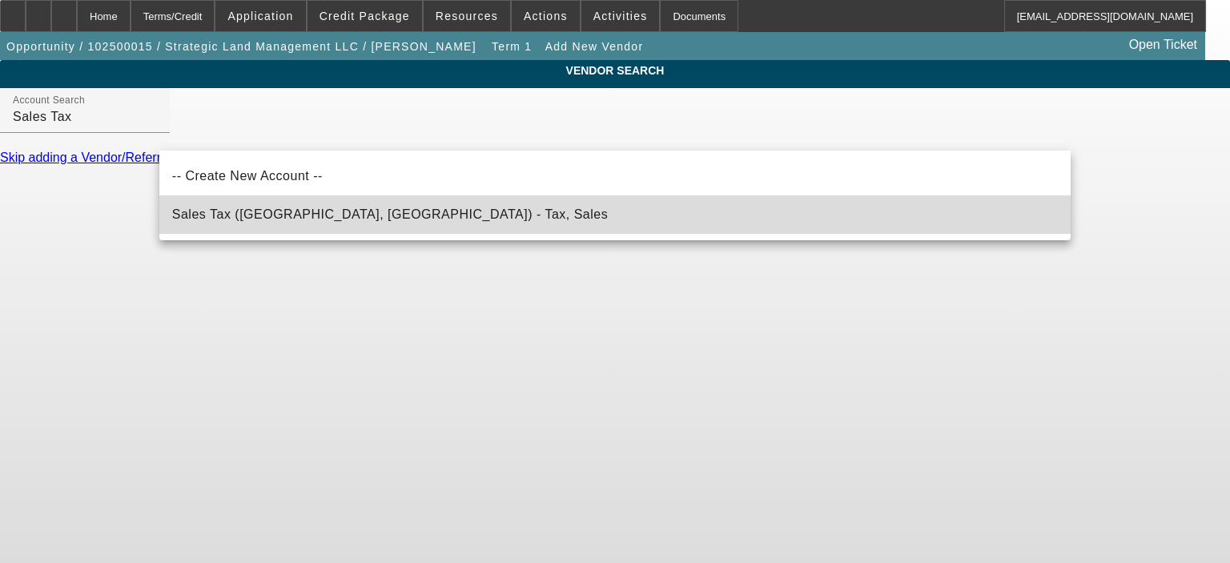
click at [202, 211] on span "Sales Tax ([GEOGRAPHIC_DATA], [GEOGRAPHIC_DATA]) - Tax, Sales" at bounding box center [390, 214] width 436 height 14
type input "Sales Tax ([GEOGRAPHIC_DATA], [GEOGRAPHIC_DATA]) - Tax, Sales"
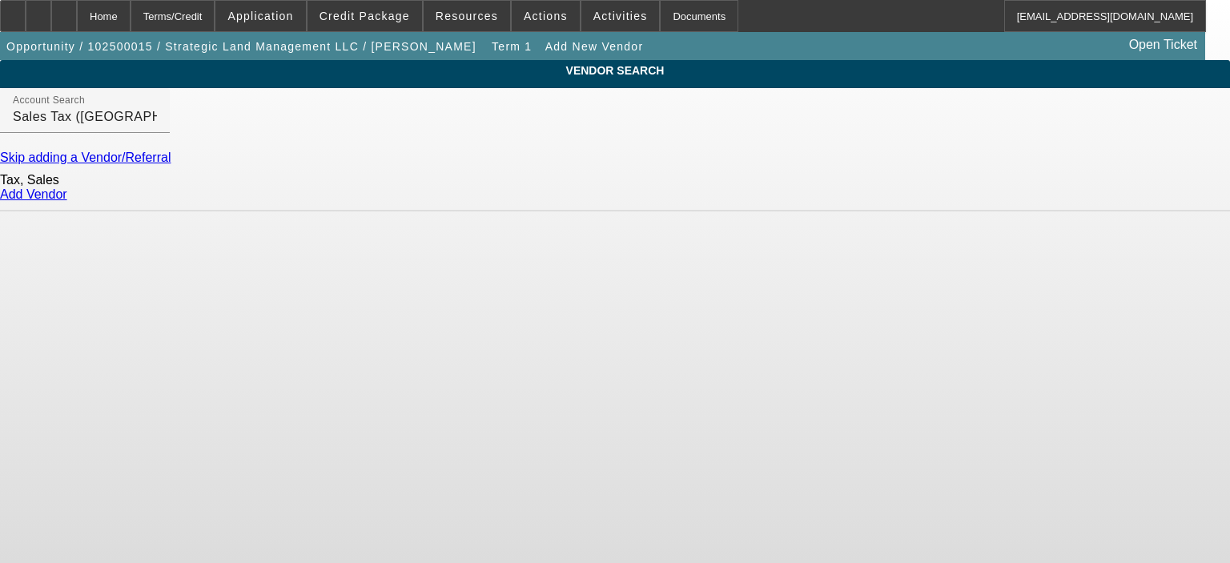
click at [67, 201] on link "Add Vendor" at bounding box center [33, 194] width 67 height 14
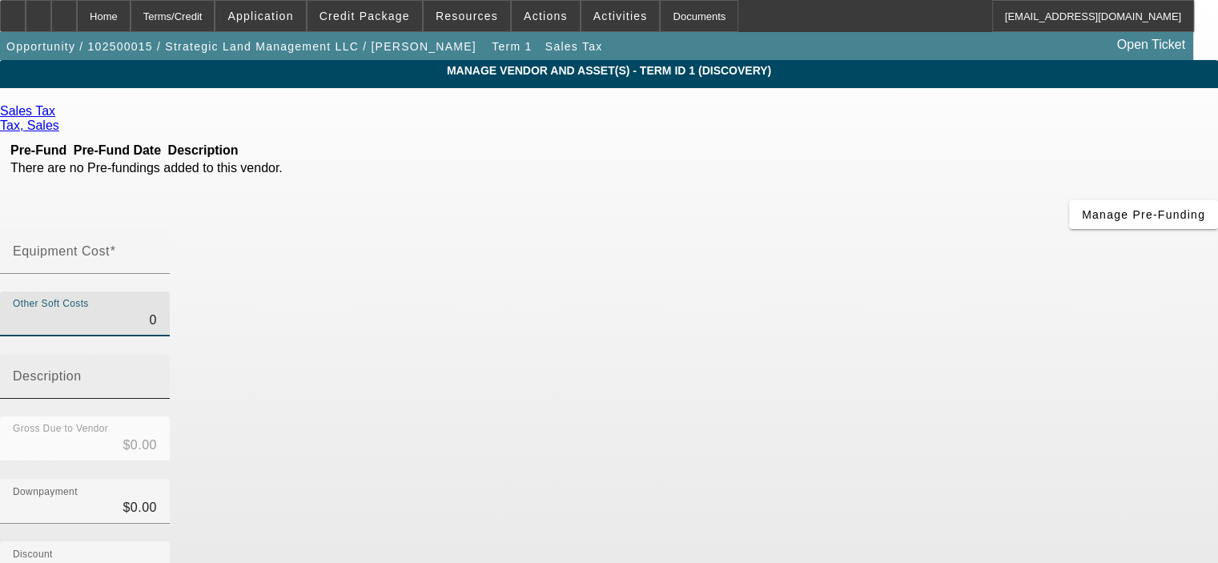
drag, startPoint x: 790, startPoint y: 195, endPoint x: 873, endPoint y: 196, distance: 82.5
click at [873, 291] on div "Other Soft Costs 0 Description" at bounding box center [609, 353] width 1218 height 125
type input "2"
type input "$2.00"
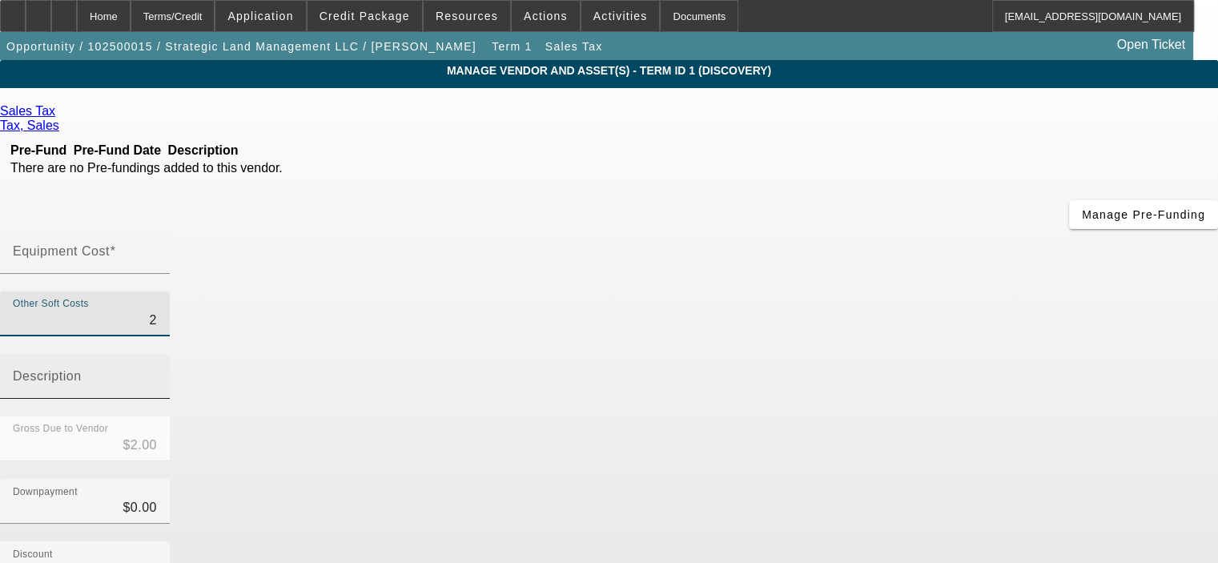
type input "20"
type input "$20.00"
type input "203"
type input "$203.00"
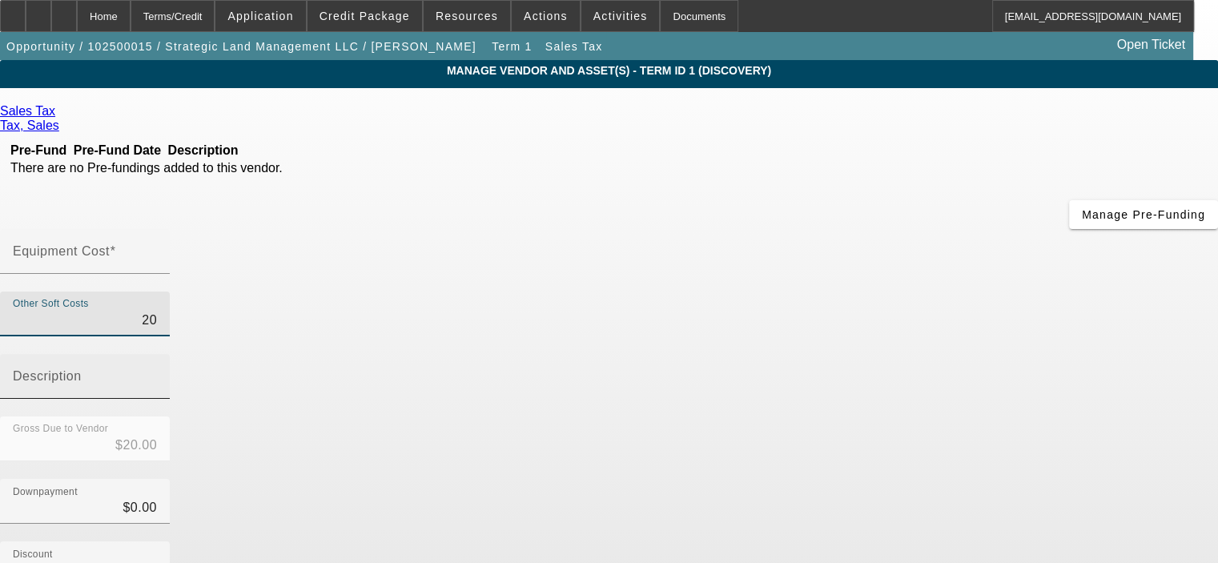
type input "$203.00"
type input "2037"
type input "$2,037.00"
type input "20370"
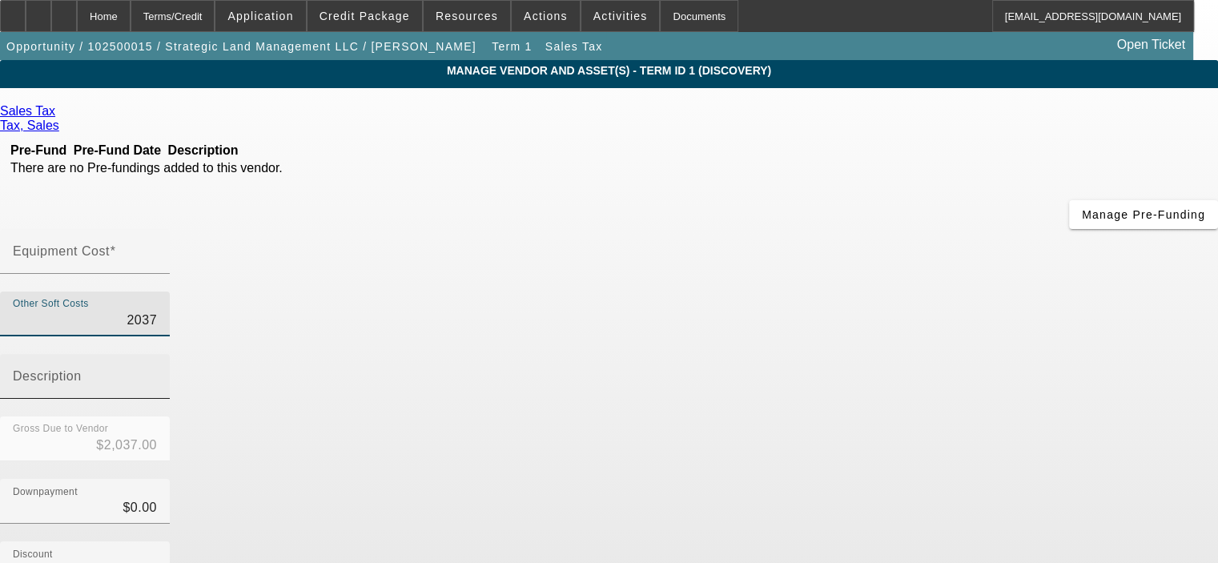
type input "$20,370.00"
click at [157, 373] on input "Description" at bounding box center [85, 382] width 144 height 19
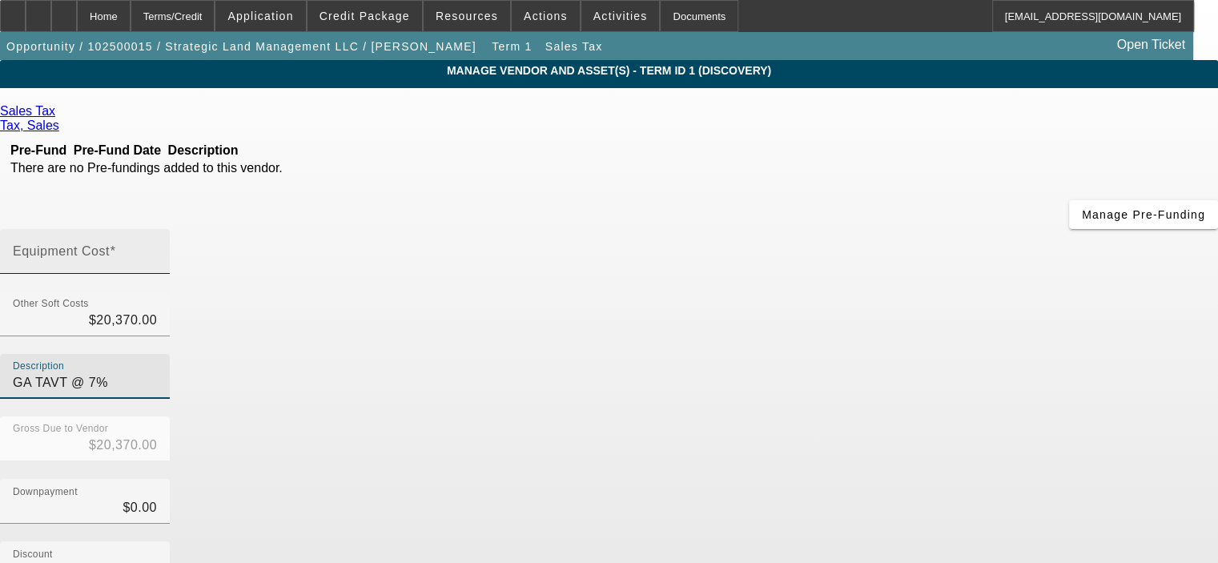
type input "GA TAVT @ 7%"
click at [157, 248] on input "Equipment Cost" at bounding box center [85, 257] width 144 height 19
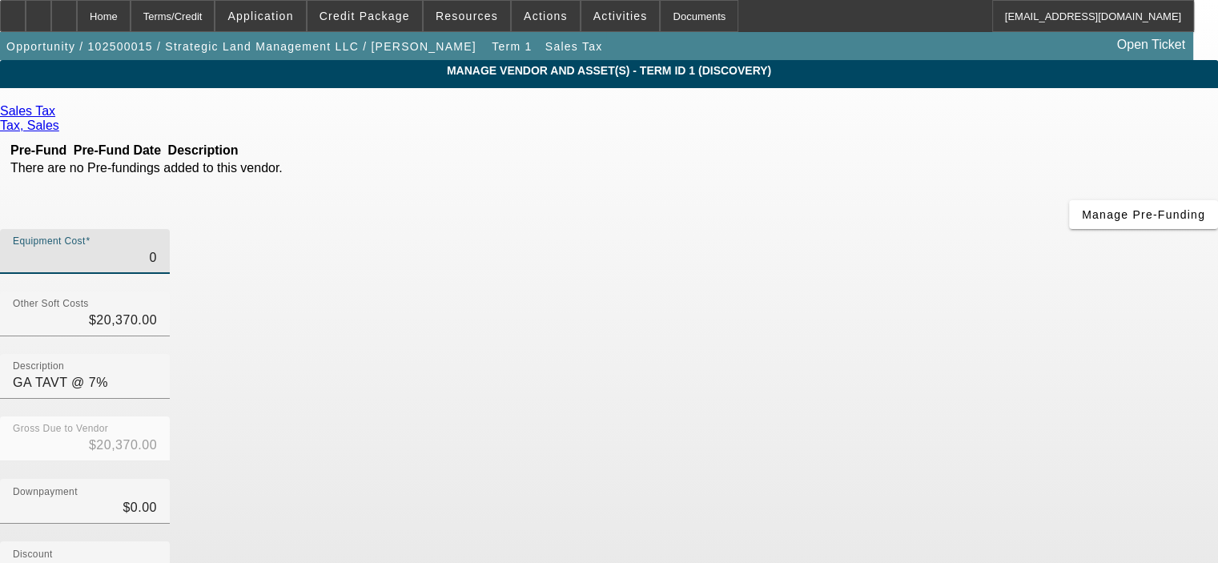
type input "$0.00"
click at [921, 416] on div "Gross Due to Vendor $20,370.00" at bounding box center [609, 447] width 1218 height 62
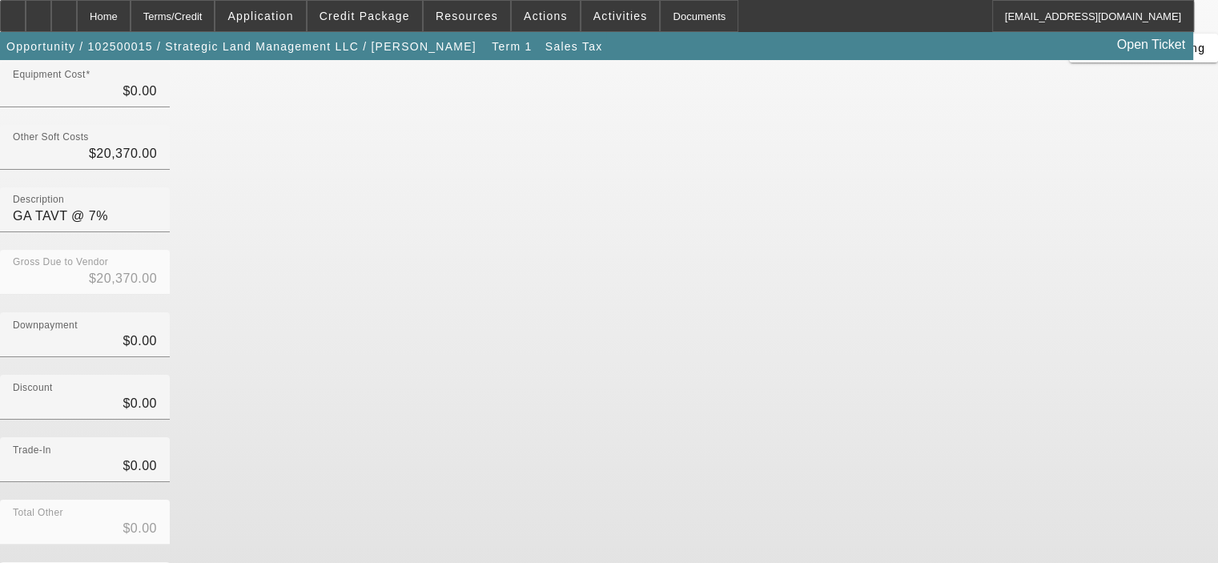
scroll to position [177, 0]
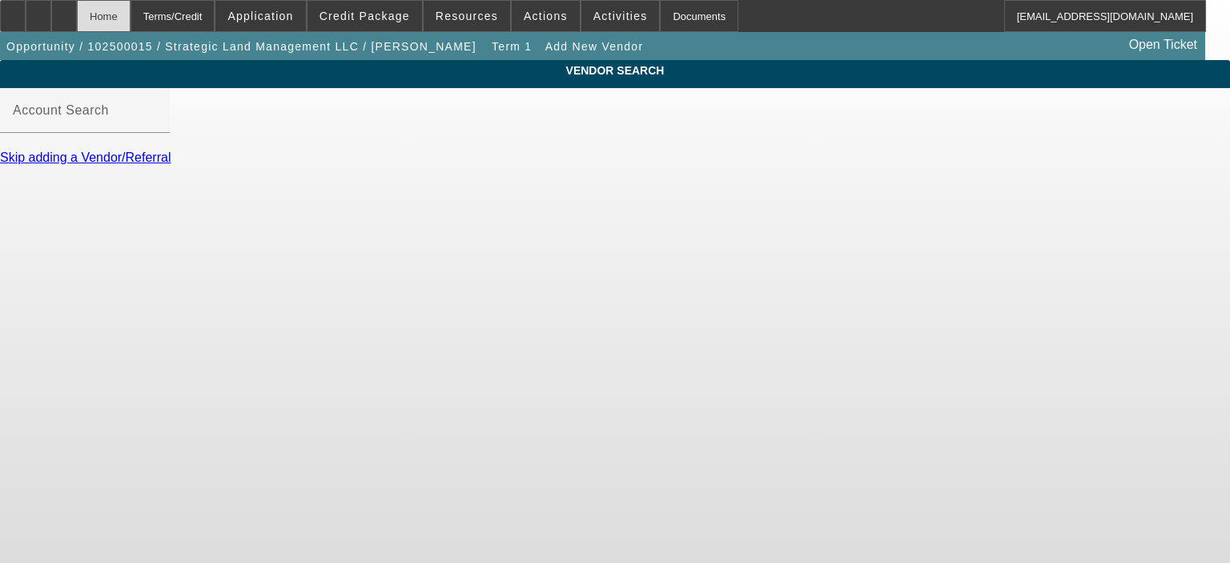
click at [131, 16] on div "Home" at bounding box center [104, 16] width 54 height 32
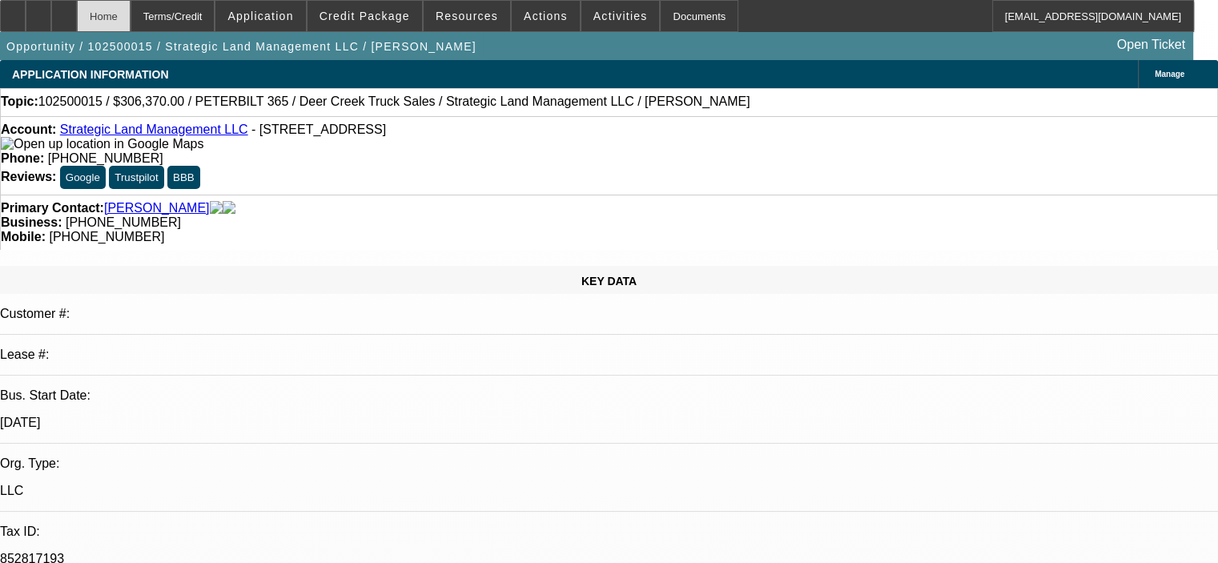
select select "0"
select select "2"
select select "0.1"
select select "4"
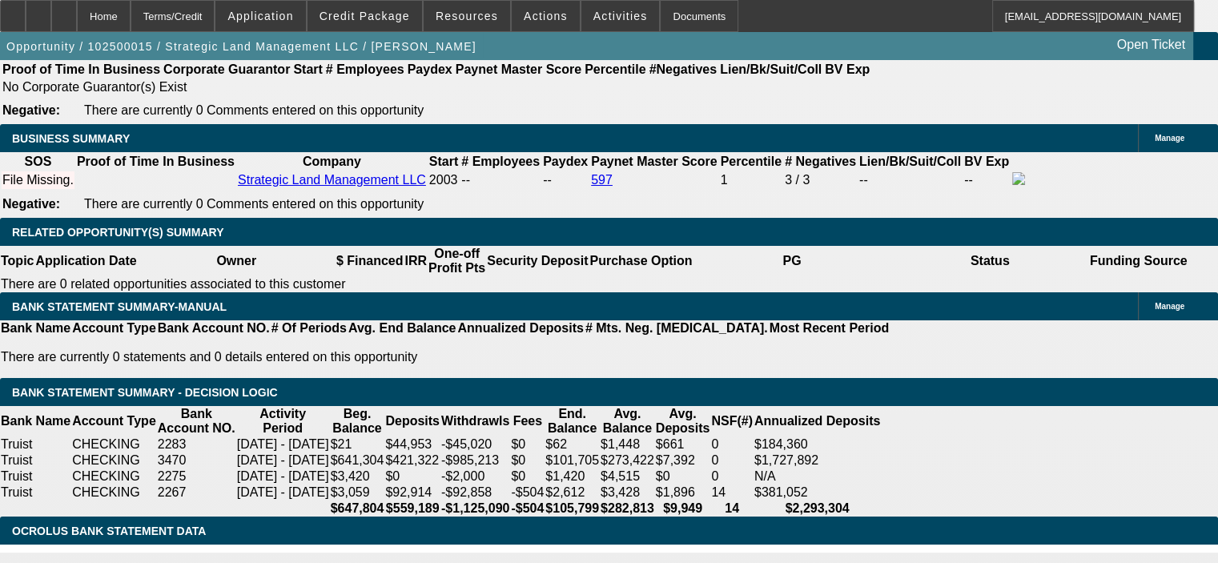
scroll to position [2482, 0]
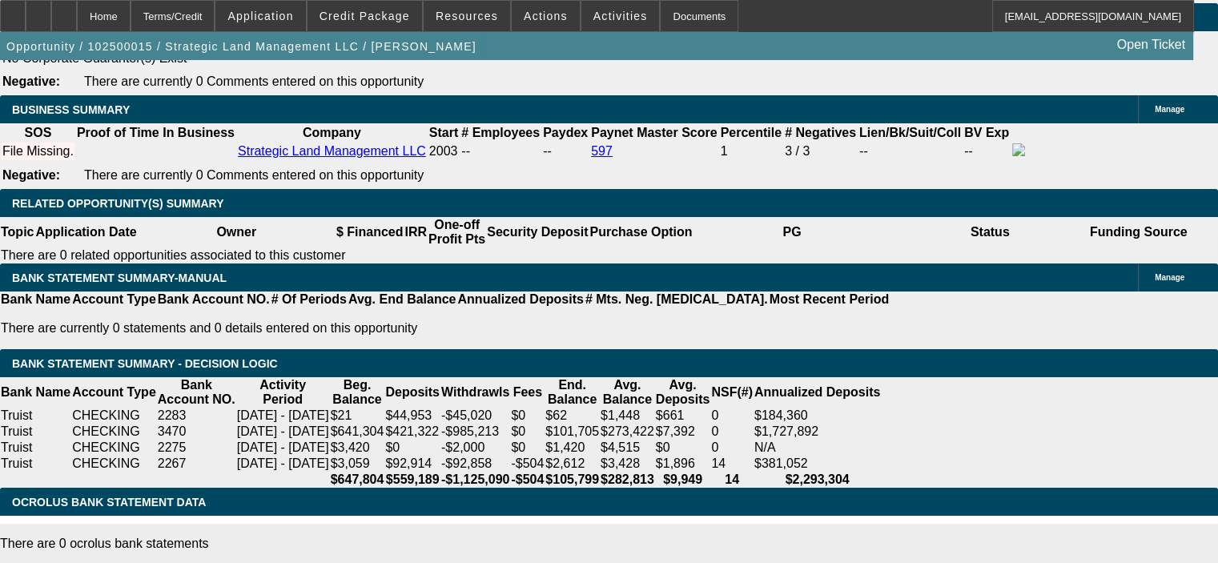
select select "0.15"
type input "$45,955.50"
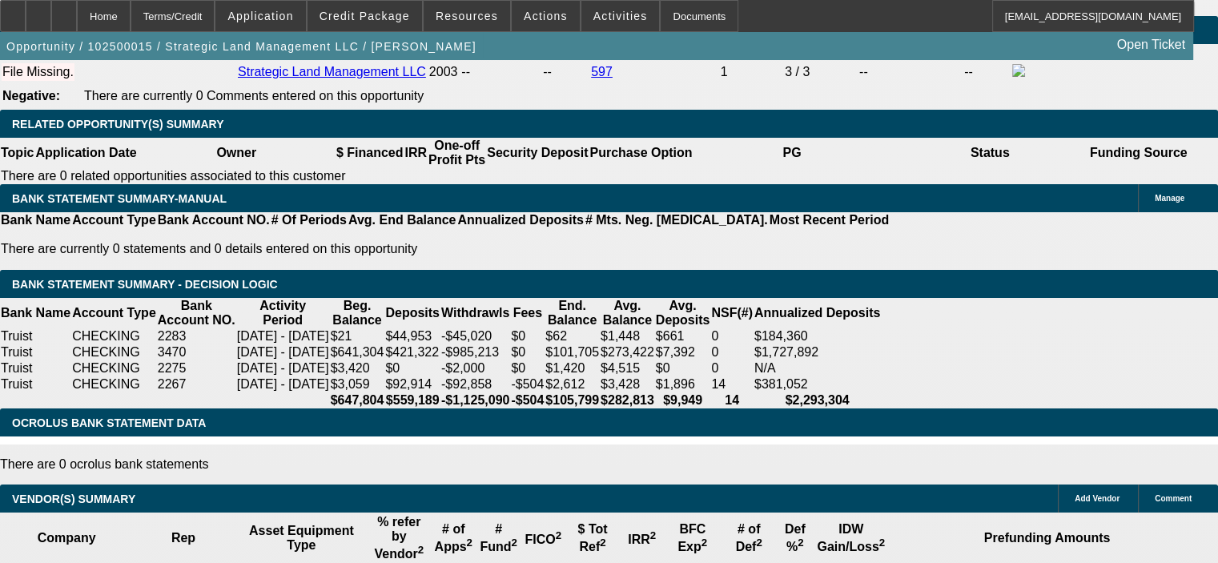
scroll to position [2562, 0]
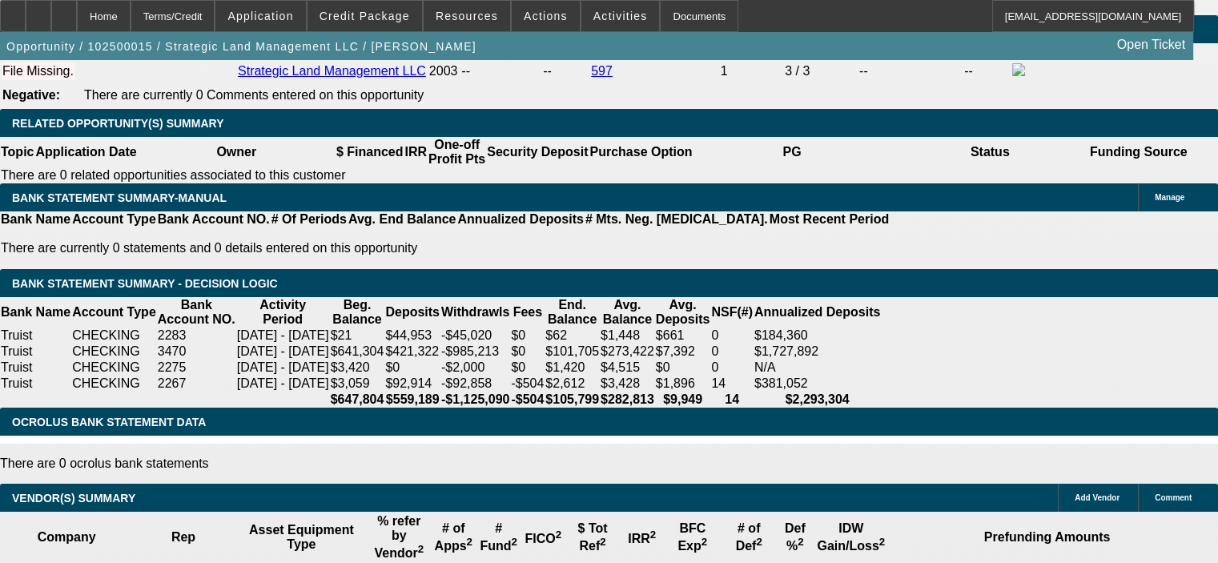
type input "72"
type input "14"
type input "$7,455.94"
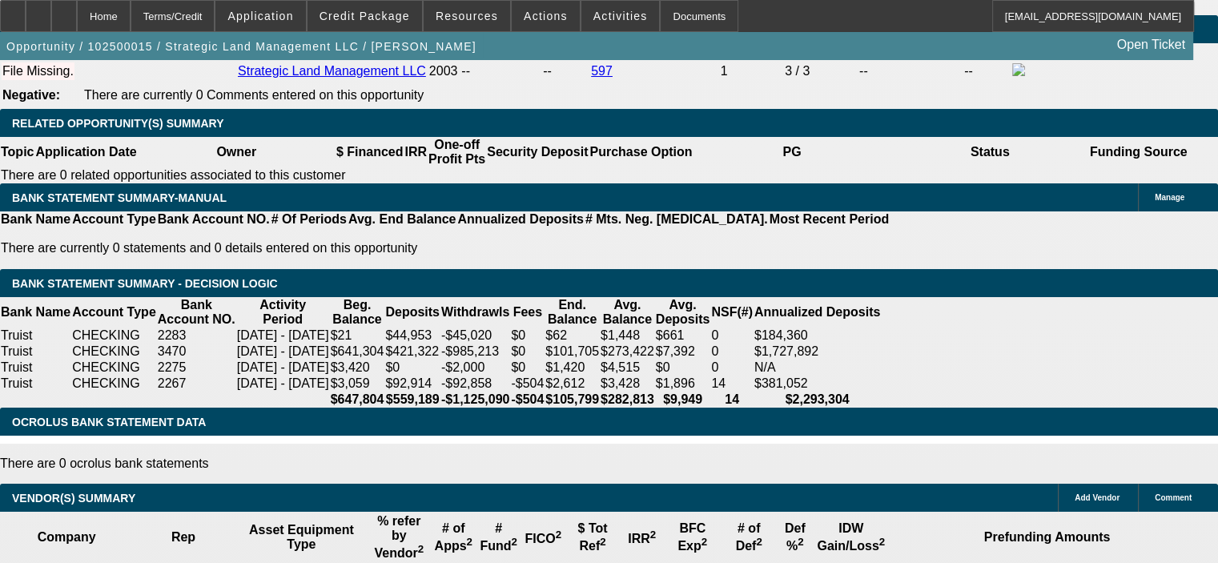
type input "$3,727.97"
type input "$10,732.06"
type input "$5,366.03"
type input "14"
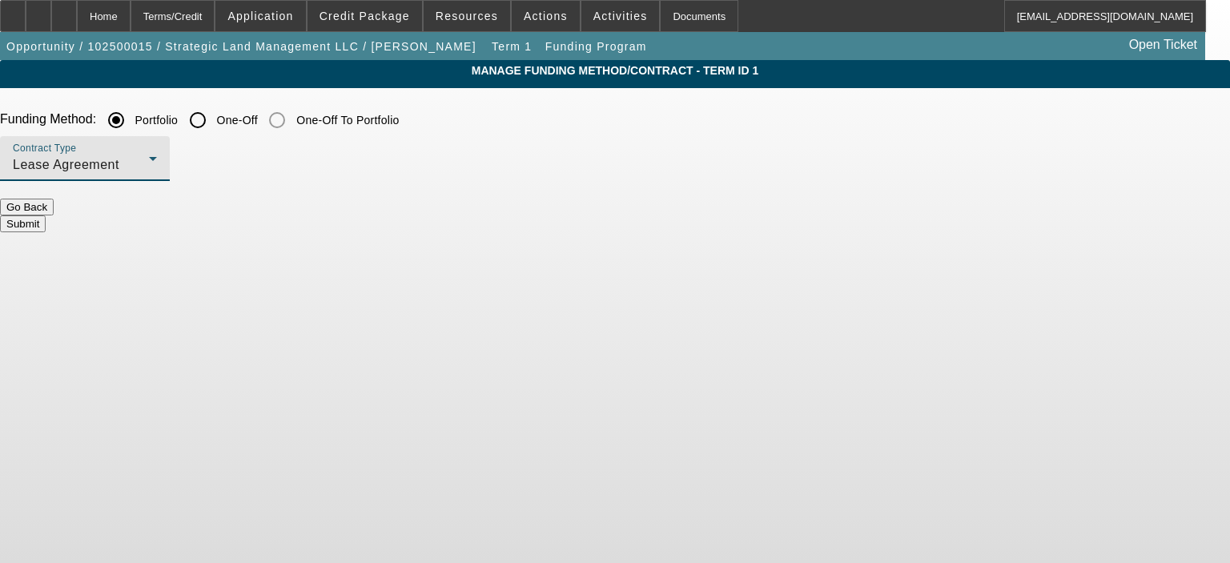
click at [163, 161] on icon at bounding box center [152, 158] width 19 height 19
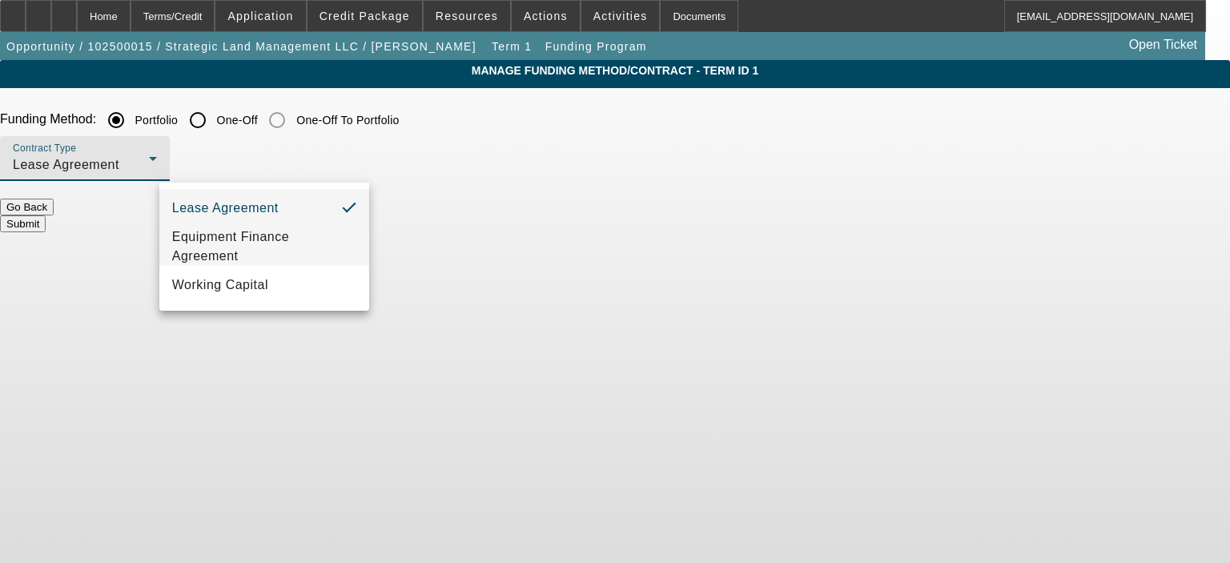
click at [325, 243] on span "Equipment Finance Agreement" at bounding box center [264, 246] width 184 height 38
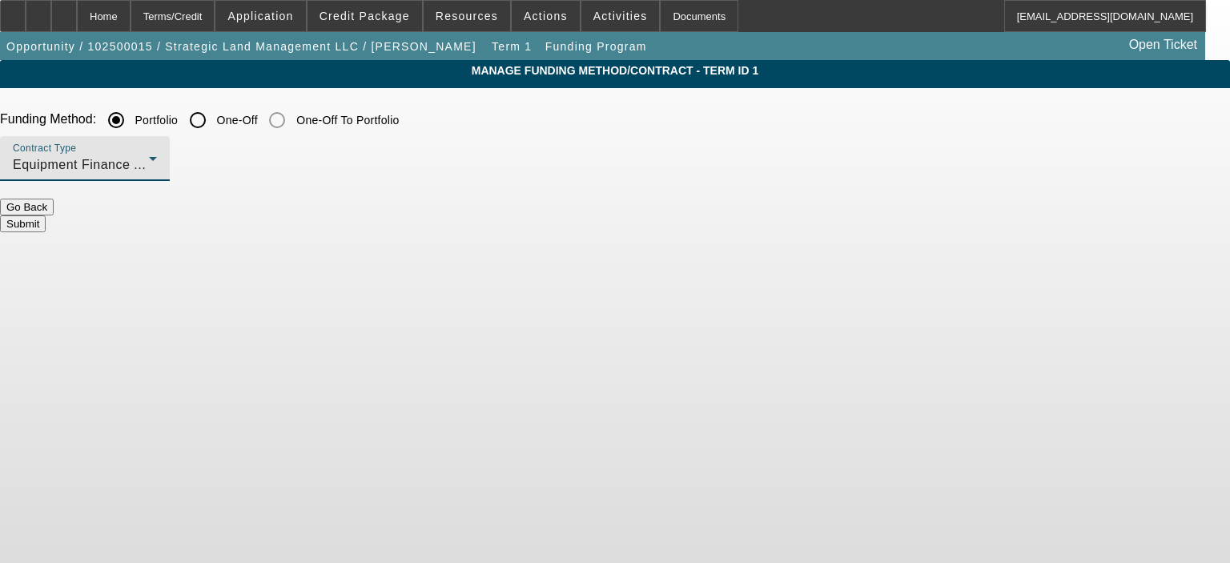
click at [46, 215] on button "Submit" at bounding box center [23, 223] width 46 height 17
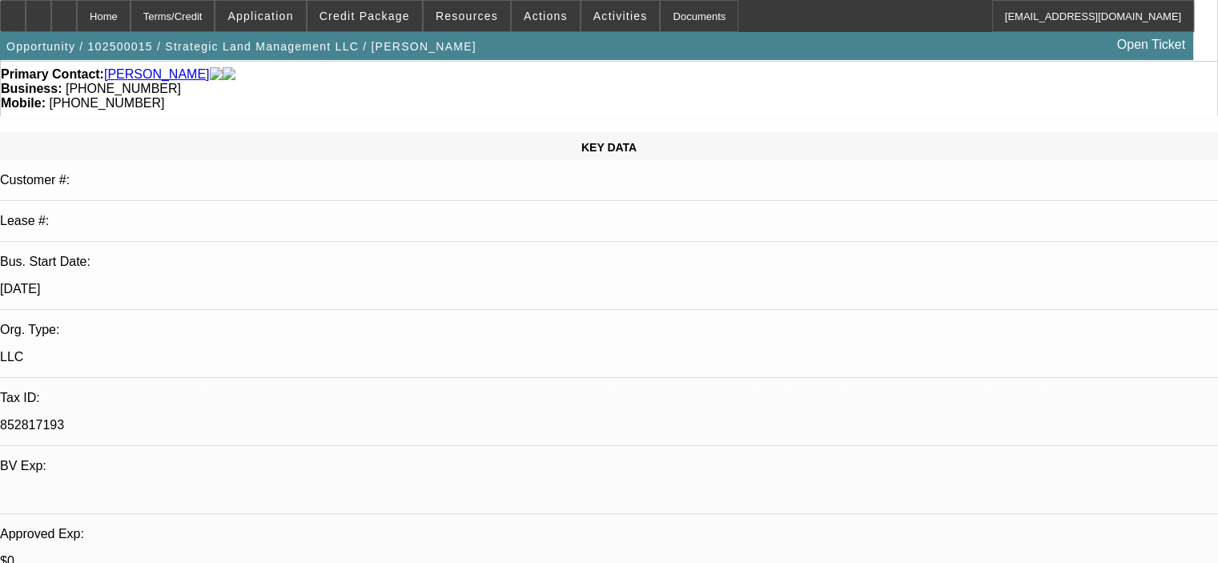
select select "0.15"
select select "2"
select select "0"
select select "6"
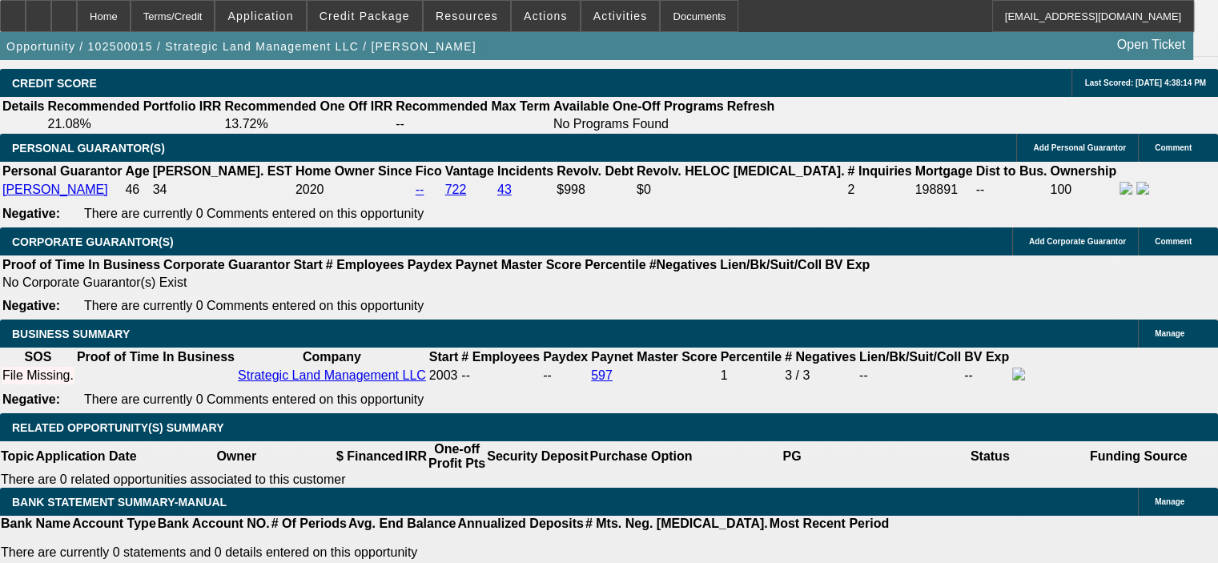
scroll to position [2402, 0]
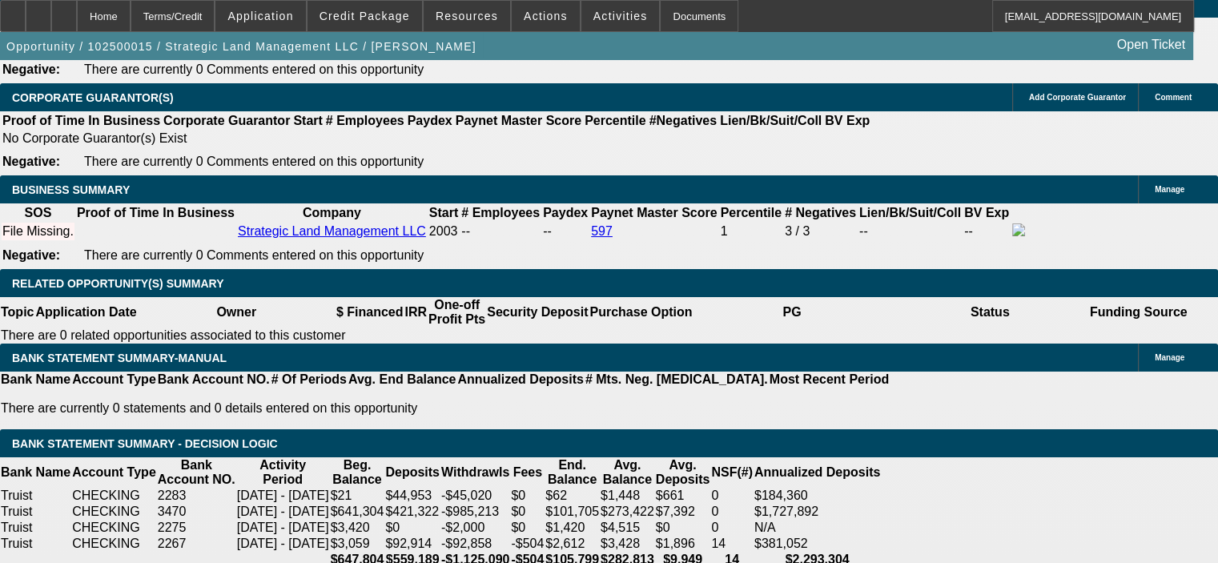
type input "0"
drag, startPoint x: 191, startPoint y: 403, endPoint x: 259, endPoint y: 399, distance: 68.2
type input "UNKNOWN"
type input "$31,137.00"
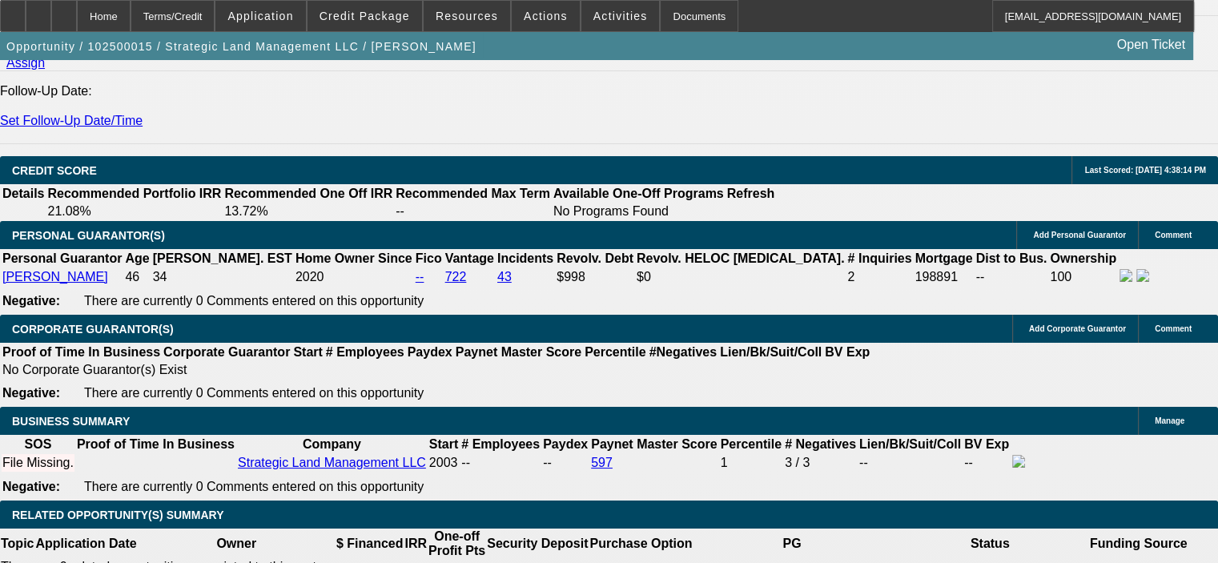
scroll to position [2162, 0]
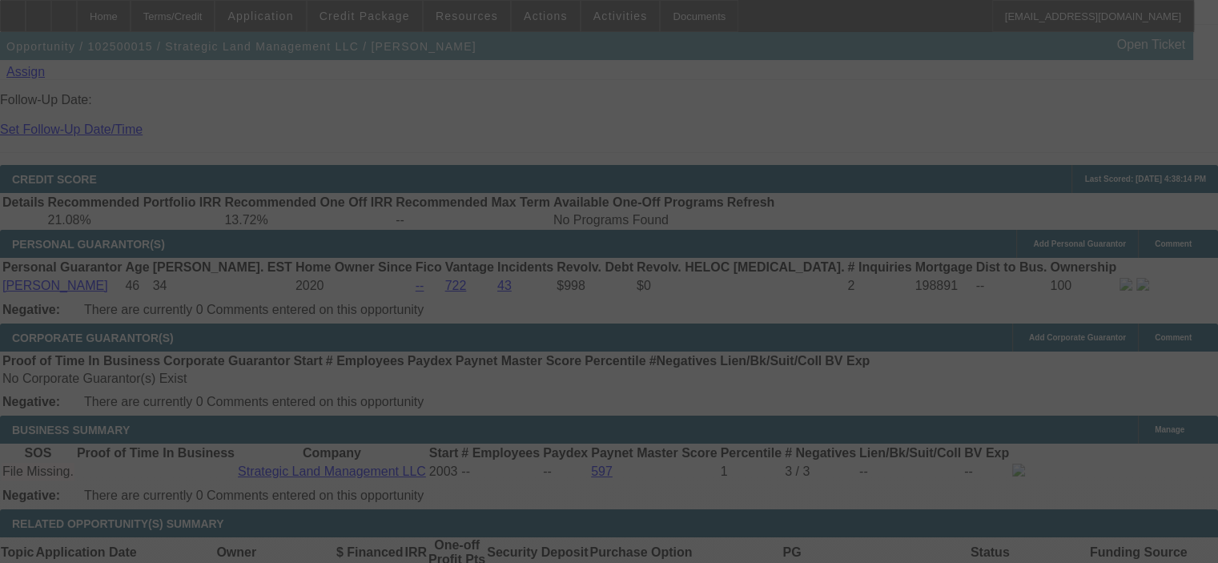
select select "0.15"
select select "2"
select select "0"
select select "6"
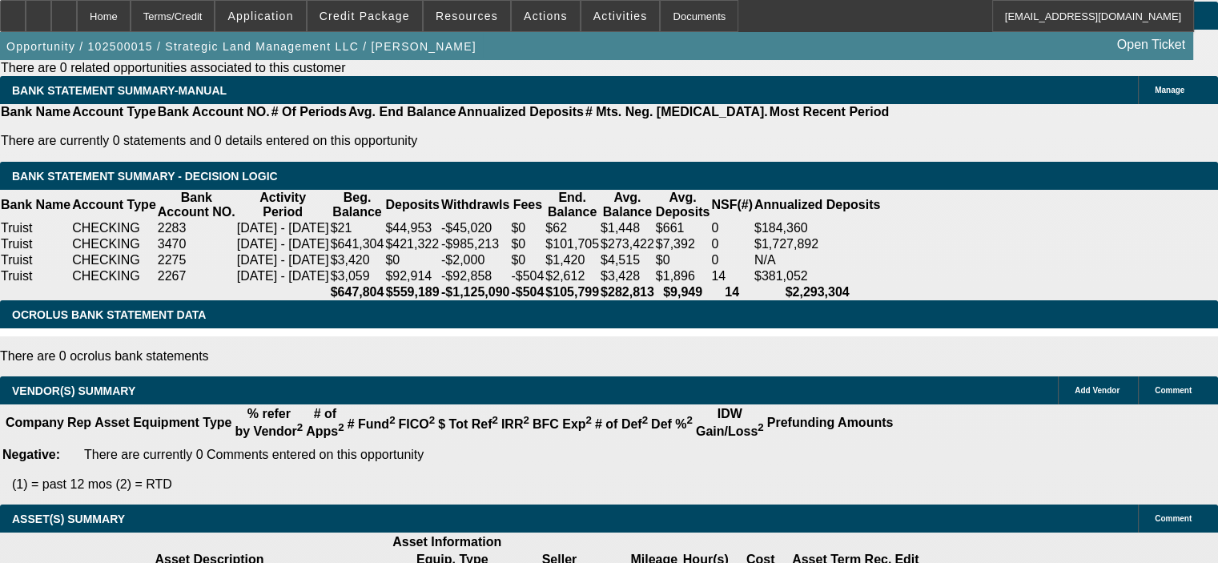
scroll to position [2642, 0]
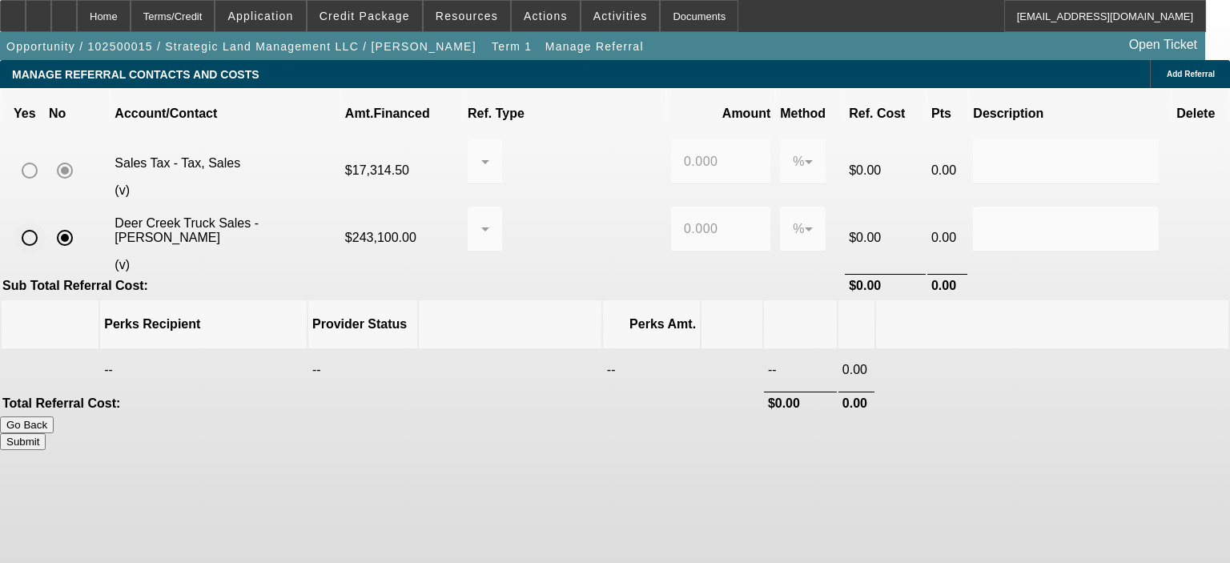
click at [46, 223] on input "radio" at bounding box center [30, 238] width 32 height 32
radio input "true"
click at [489, 207] on div at bounding box center [484, 229] width 9 height 45
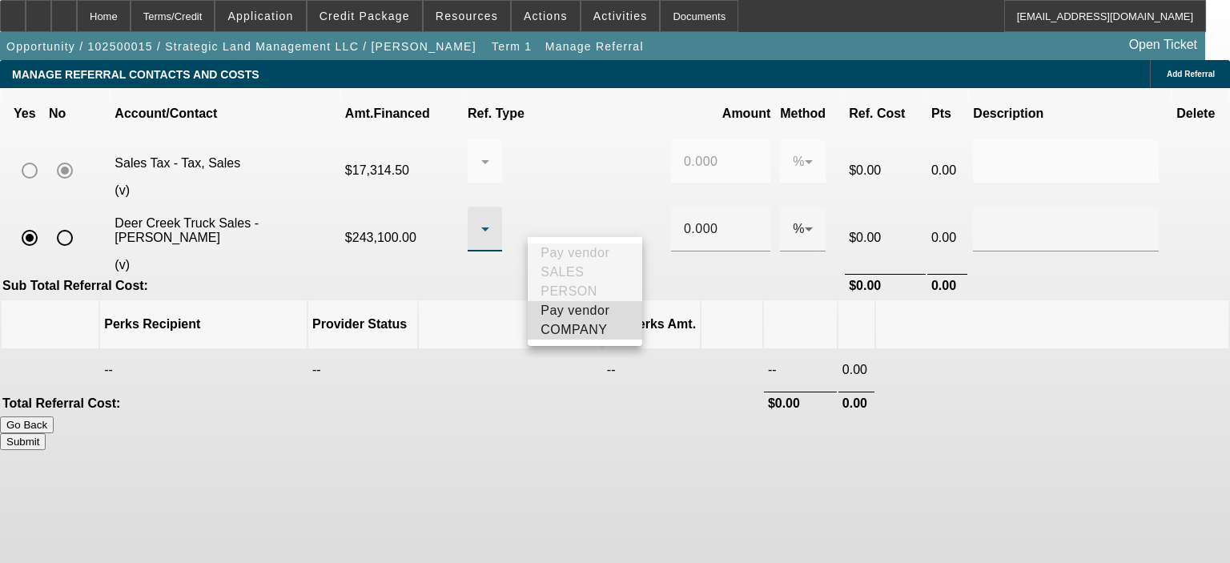
click at [595, 320] on span "Pay vendor COMPANY" at bounding box center [584, 320] width 89 height 38
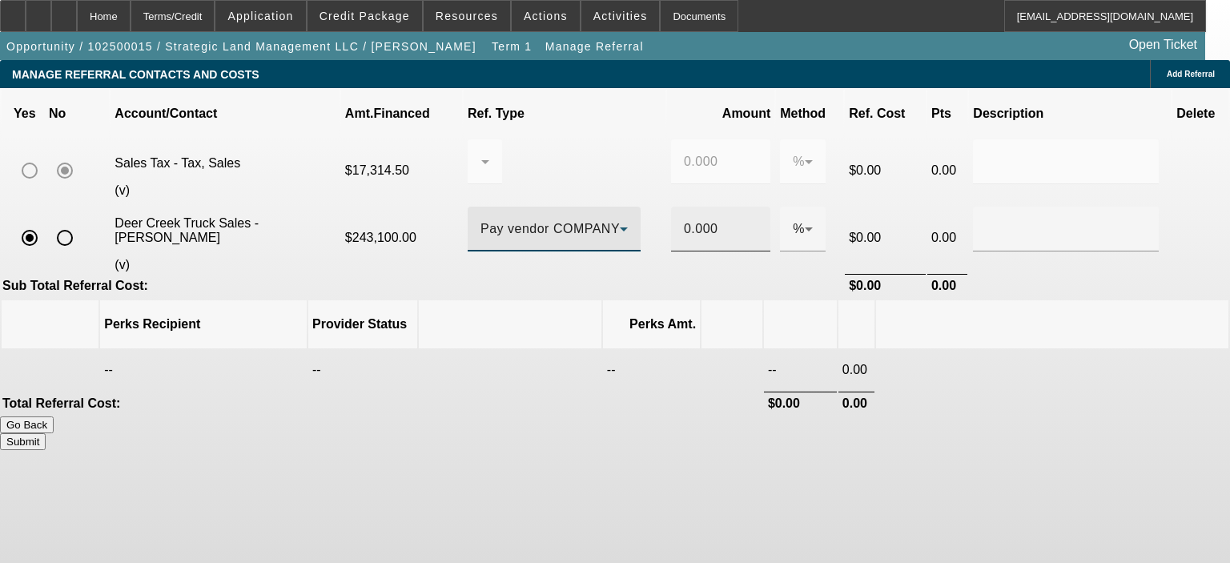
click at [676, 215] on div "0.000" at bounding box center [720, 229] width 99 height 45
drag, startPoint x: 706, startPoint y: 215, endPoint x: 660, endPoint y: 216, distance: 46.4
click at [660, 216] on tr "Deer Creek Truck Sales - [PERSON_NAME] (v) $243,100.00 Pay vendor COMPANY 0.000…" at bounding box center [615, 237] width 1227 height 69
type input "0.5"
click at [577, 416] on div "Go Back Submit" at bounding box center [615, 433] width 1230 height 34
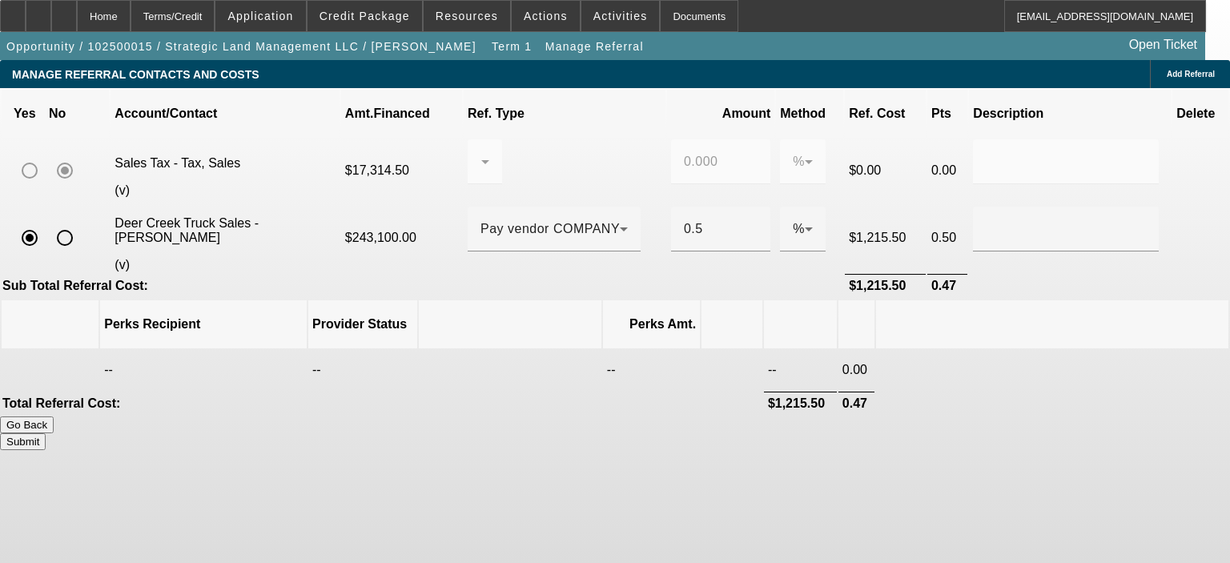
click at [46, 433] on button "Submit" at bounding box center [23, 441] width 46 height 17
type input "0.000"
type input "0.500"
click at [46, 433] on button "Submit" at bounding box center [23, 441] width 46 height 17
type input "0.000"
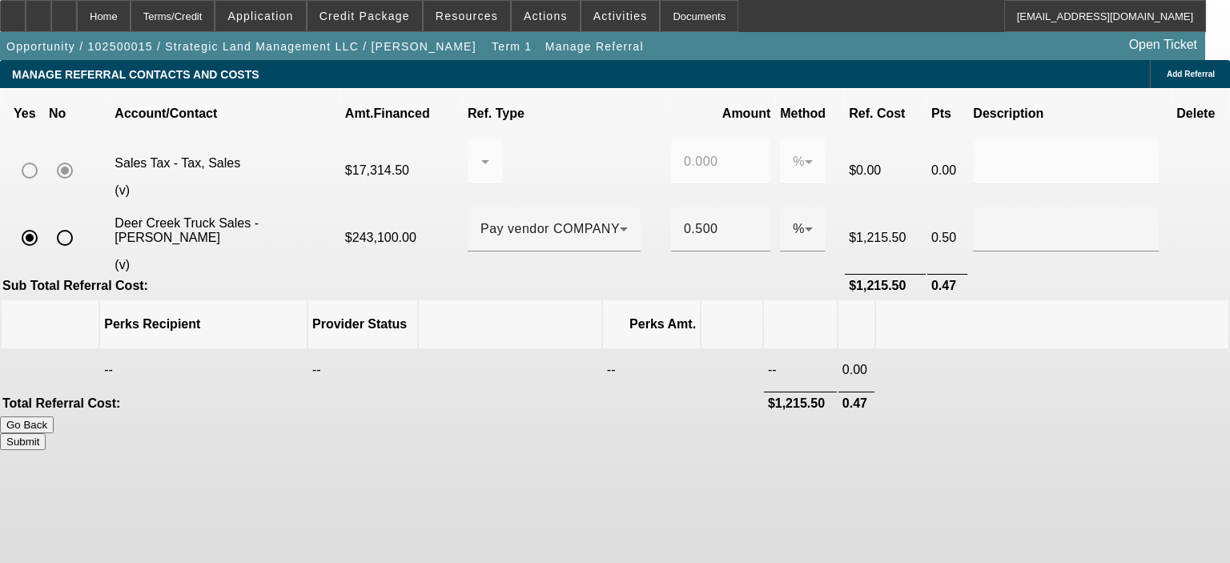
type input "0.500"
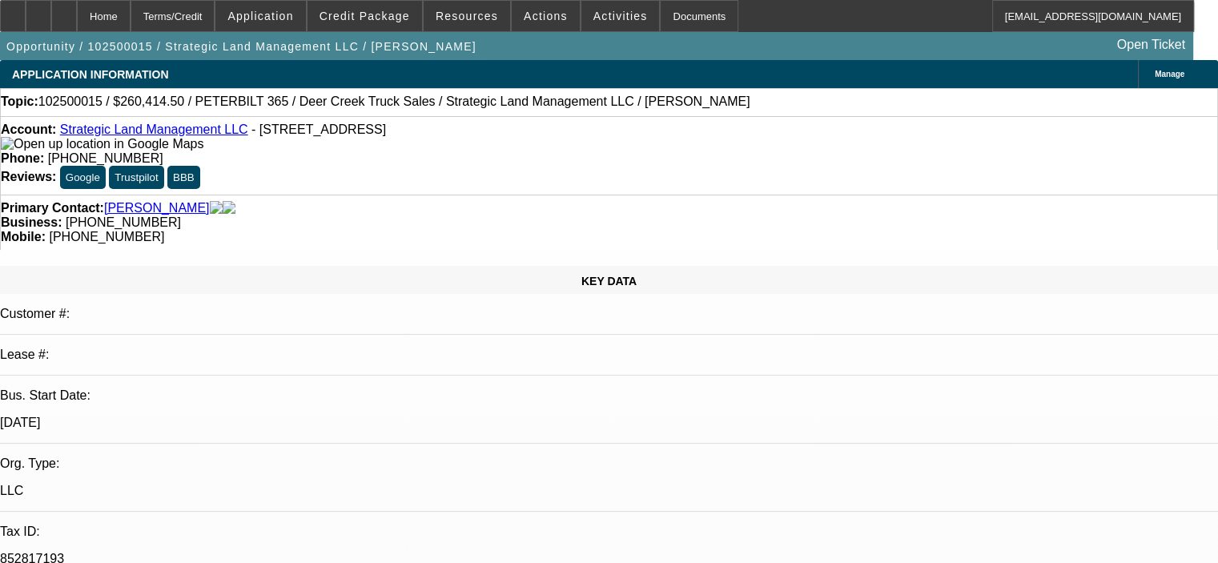
select select "0.15"
select select "2"
select select "0"
select select "6"
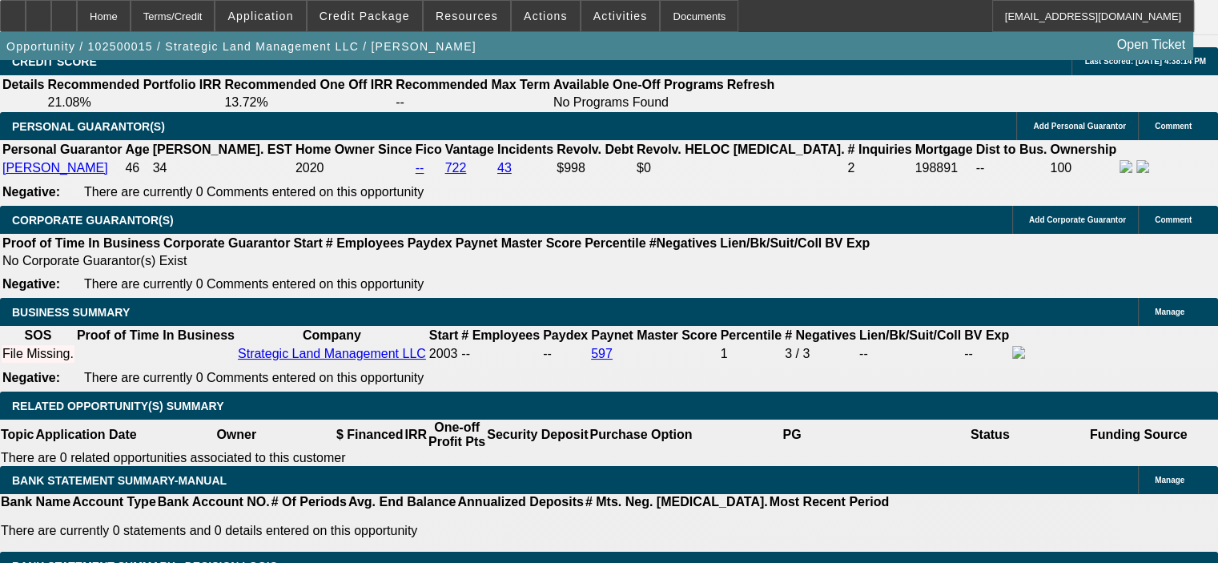
scroll to position [2454, 0]
